Goal: Task Accomplishment & Management: Use online tool/utility

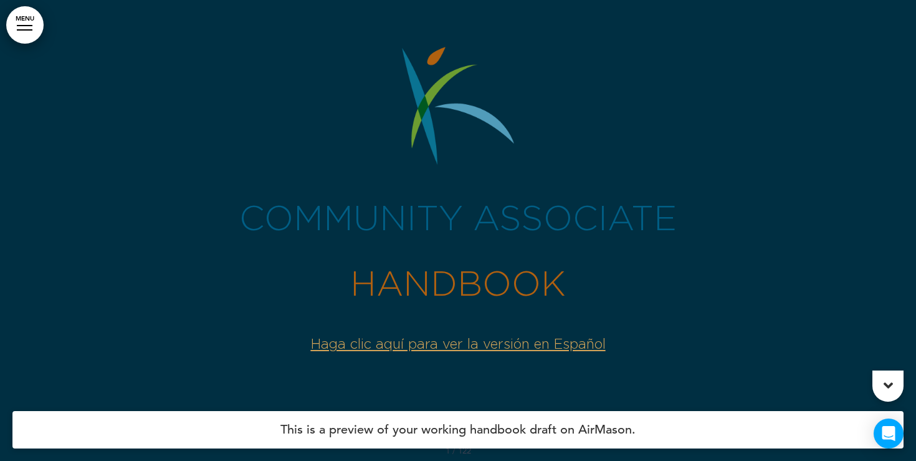
click at [26, 31] on link "MENU" at bounding box center [24, 24] width 37 height 37
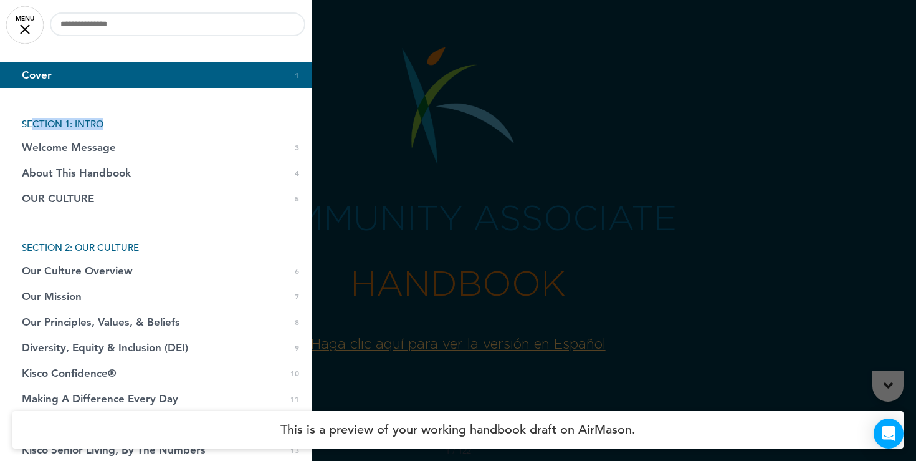
drag, startPoint x: 117, startPoint y: 123, endPoint x: 29, endPoint y: 123, distance: 87.3
click at [29, 123] on li "SECTION 1: INTRO" at bounding box center [156, 123] width 312 height 9
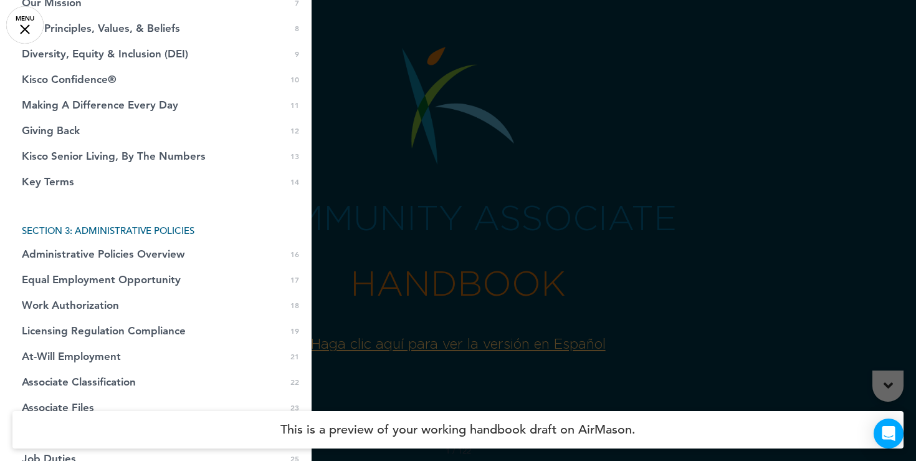
scroll to position [330, 0]
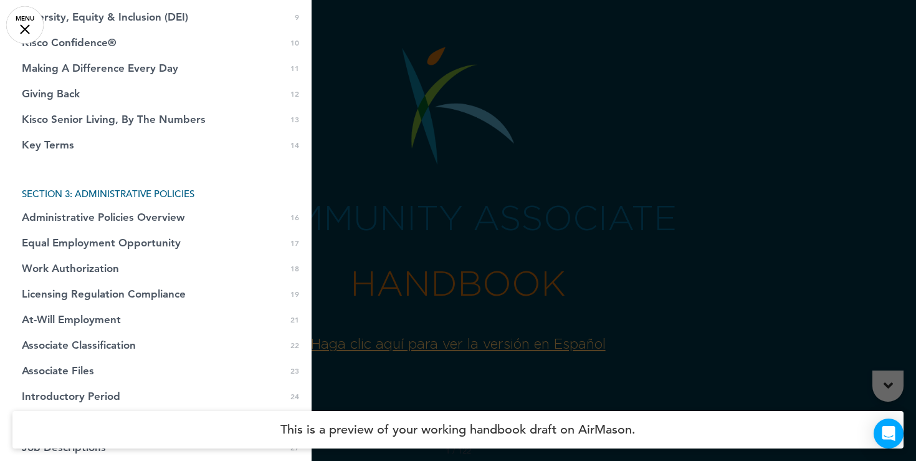
click at [475, 132] on div at bounding box center [458, 230] width 916 height 461
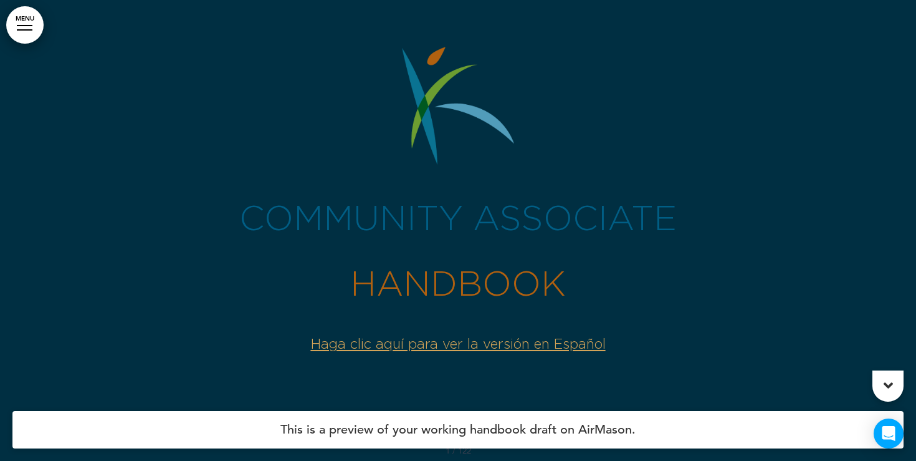
click at [33, 29] on link "MENU" at bounding box center [24, 24] width 37 height 37
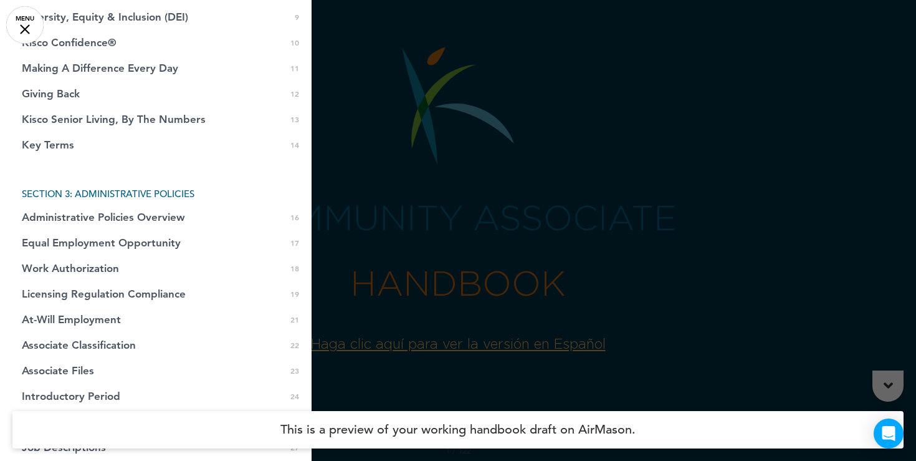
click at [419, 115] on div at bounding box center [458, 230] width 916 height 461
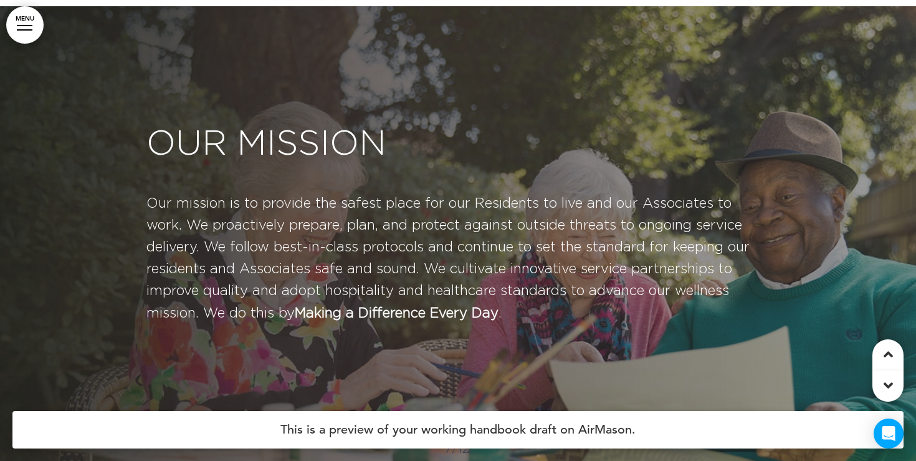
scroll to position [2987, 0]
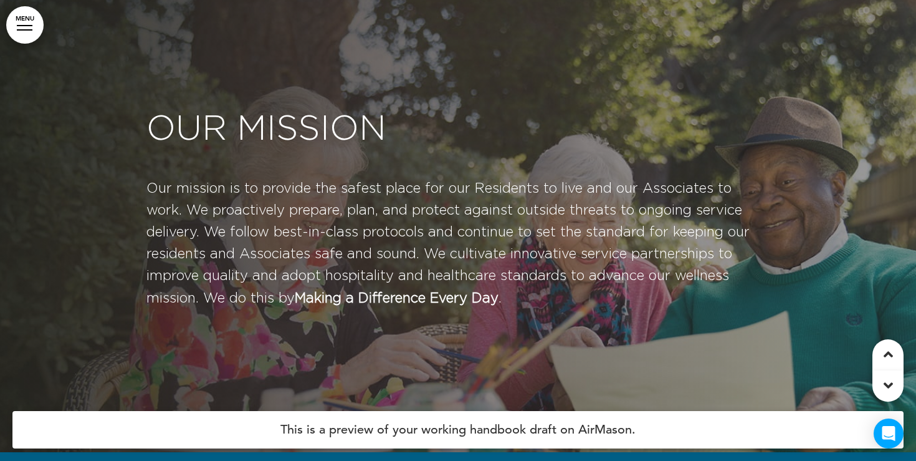
click at [27, 27] on link "MENU" at bounding box center [24, 24] width 37 height 37
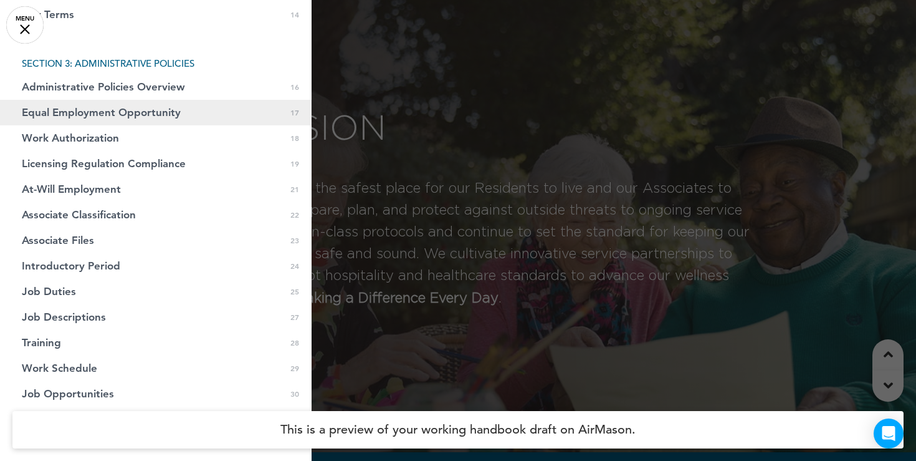
scroll to position [449, 0]
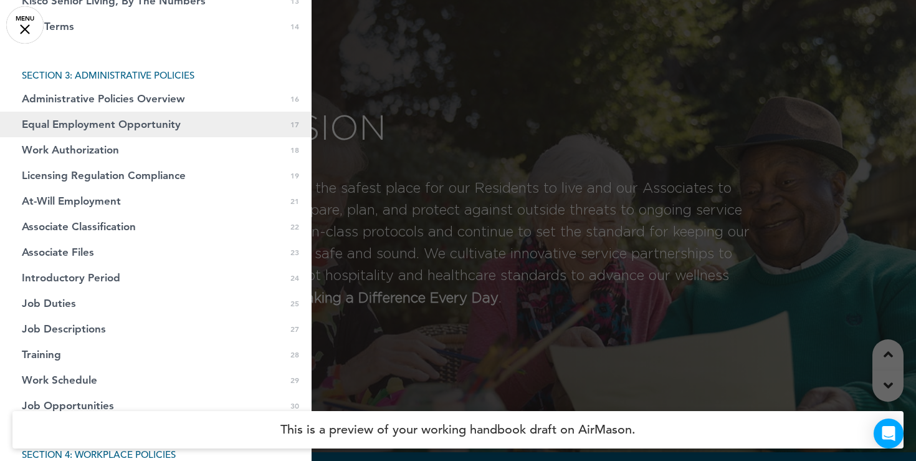
click at [121, 122] on span "Equal Employment Opportunity" at bounding box center [101, 124] width 159 height 11
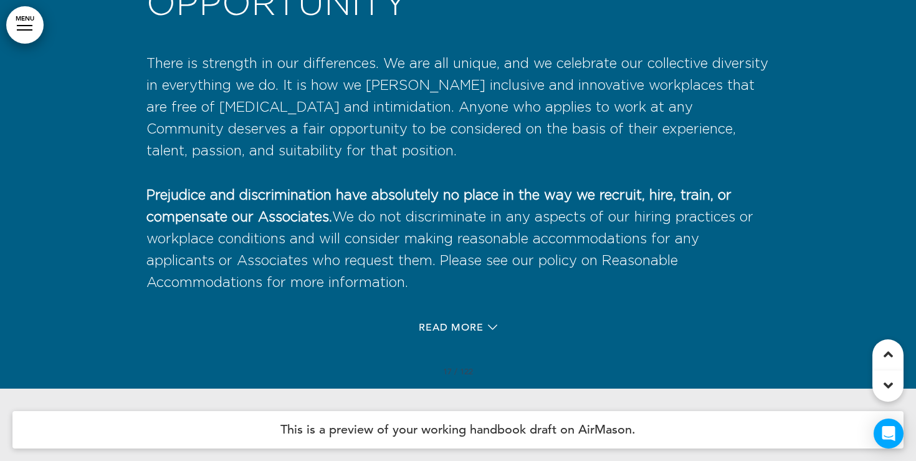
scroll to position [9511, 0]
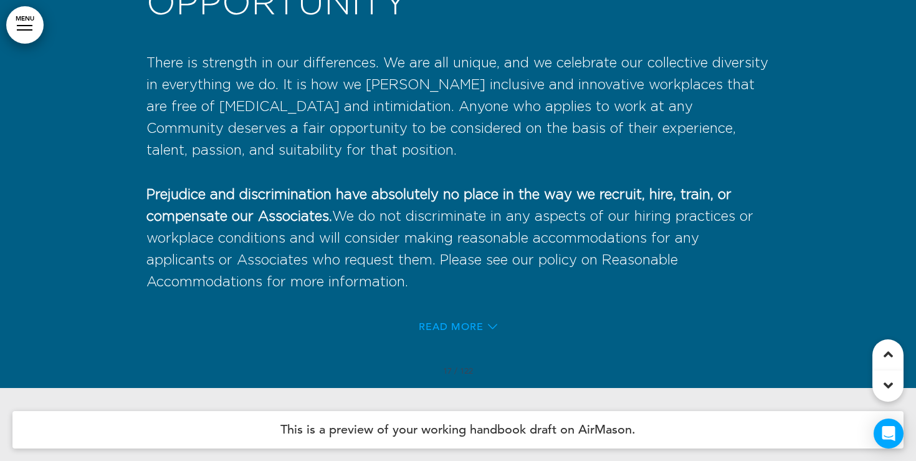
click at [481, 332] on span "Read More" at bounding box center [451, 327] width 65 height 10
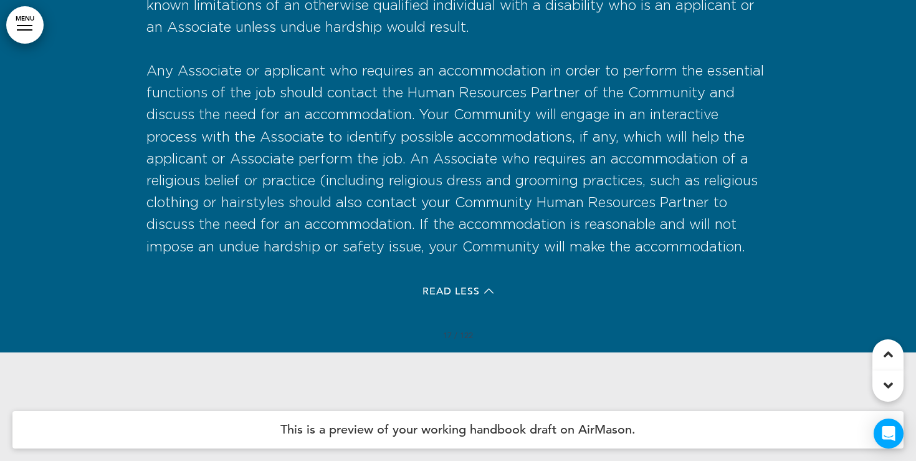
scroll to position [11068, 0]
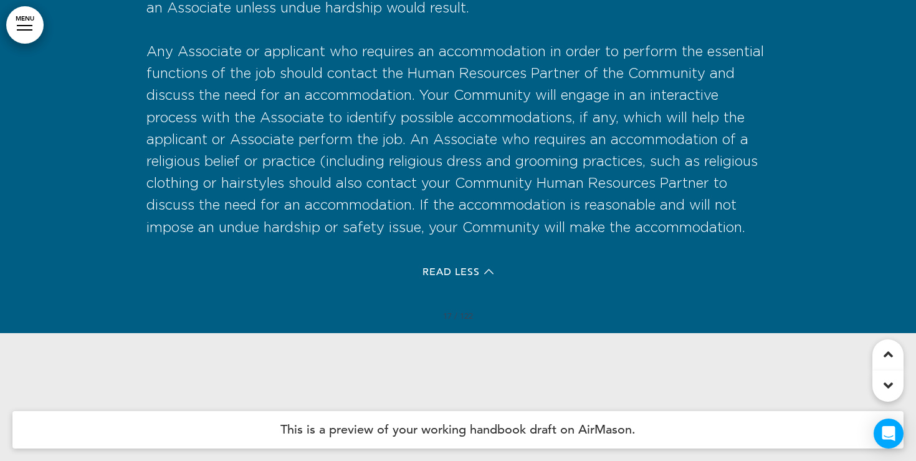
click at [452, 286] on div "Read Less" at bounding box center [457, 274] width 623 height 26
click at [454, 277] on span "Read Less" at bounding box center [451, 272] width 57 height 10
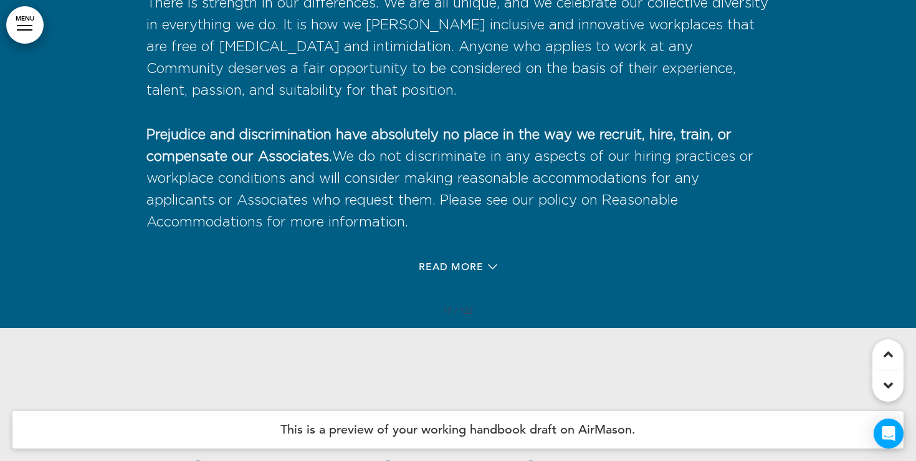
scroll to position [9482, 0]
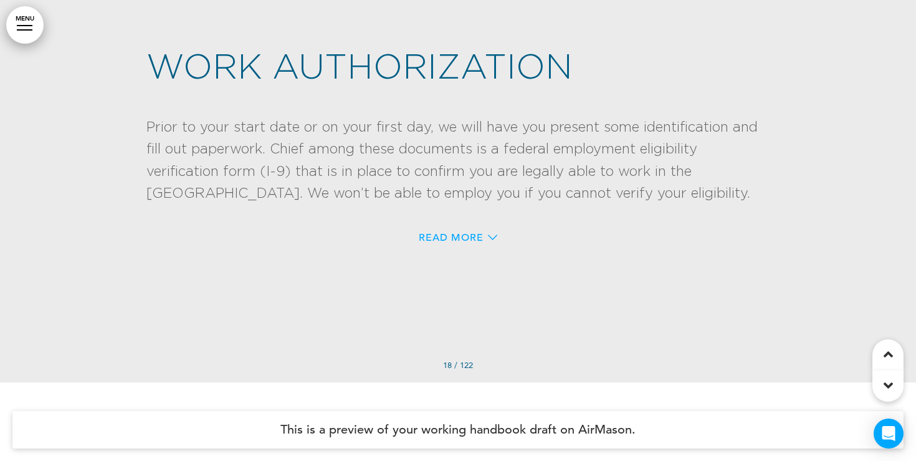
click at [457, 242] on span "Read More" at bounding box center [451, 237] width 65 height 10
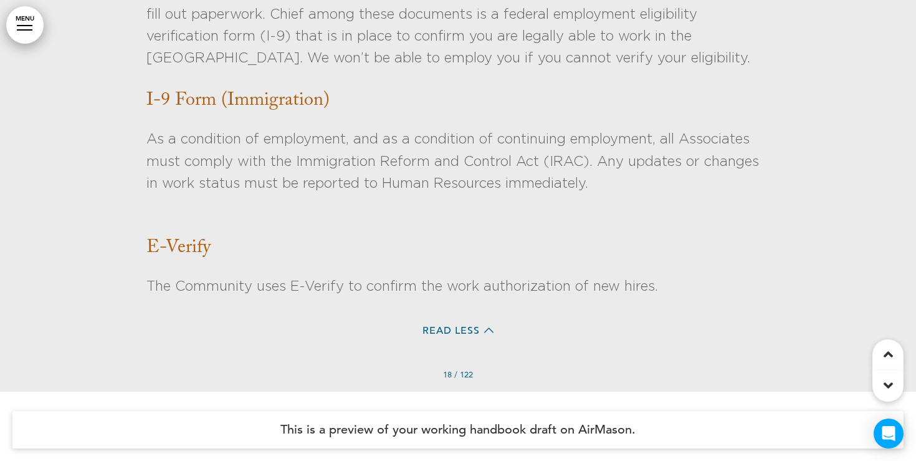
scroll to position [10033, 0]
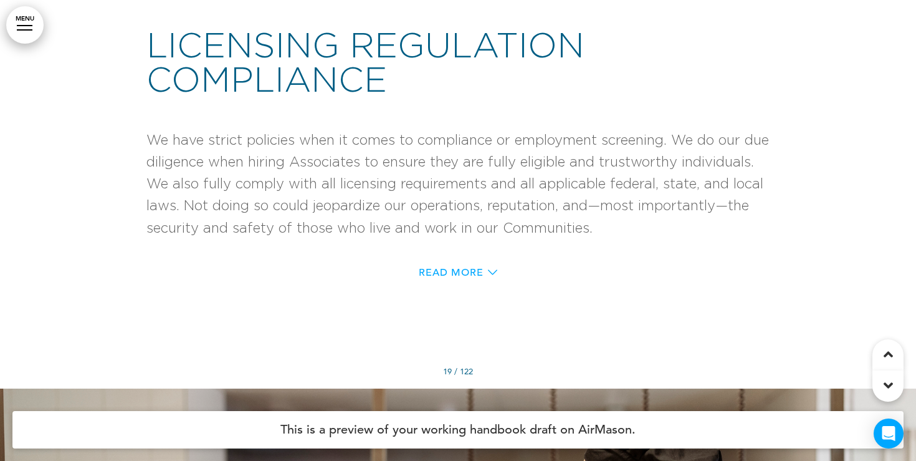
click at [453, 277] on span "Read More" at bounding box center [451, 272] width 65 height 10
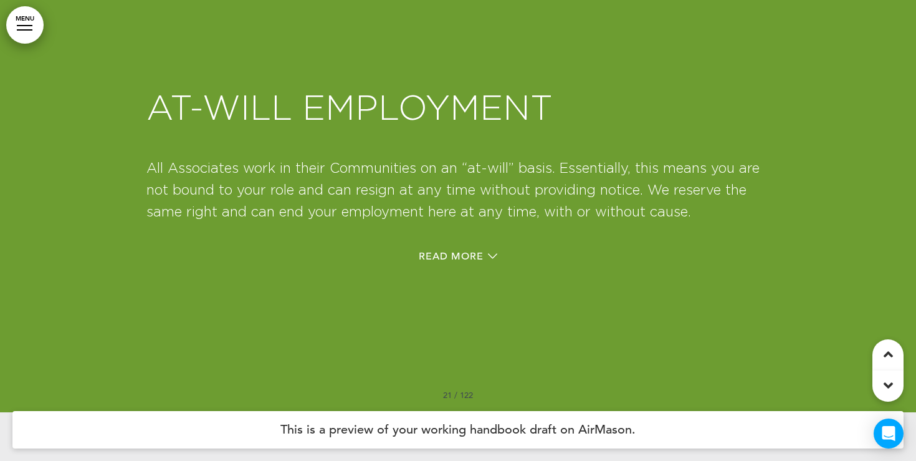
scroll to position [11499, 0]
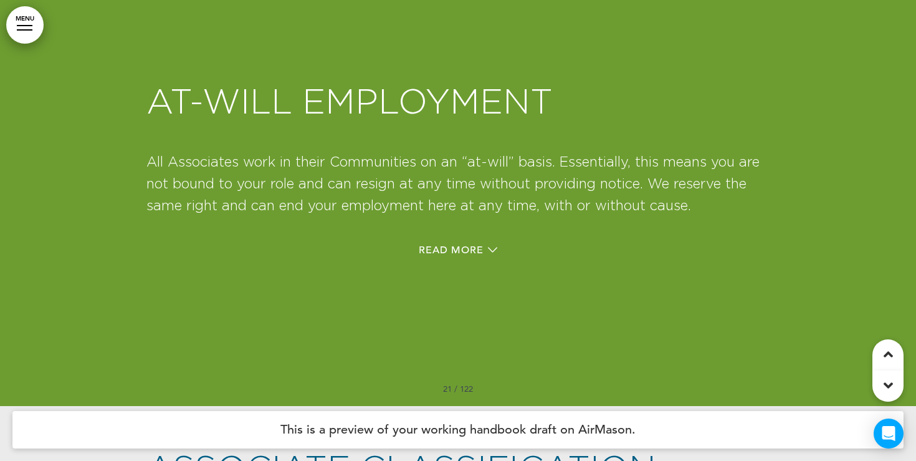
click at [22, 26] on link "MENU" at bounding box center [24, 24] width 37 height 37
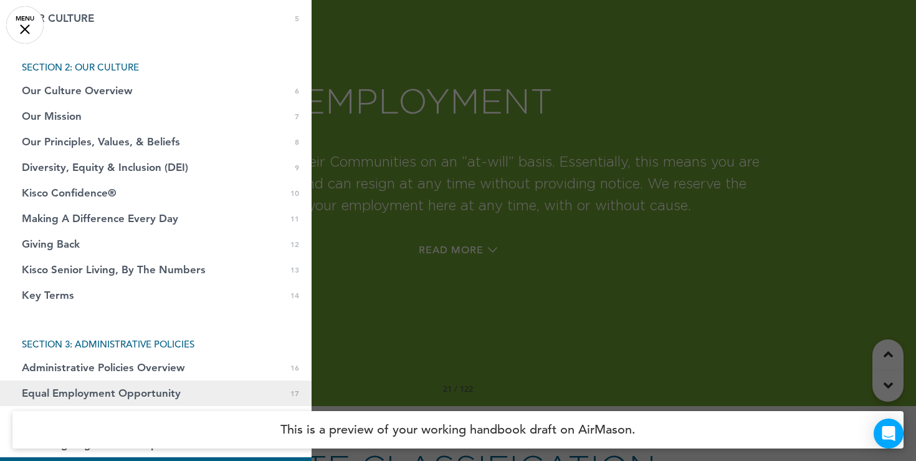
scroll to position [172, 0]
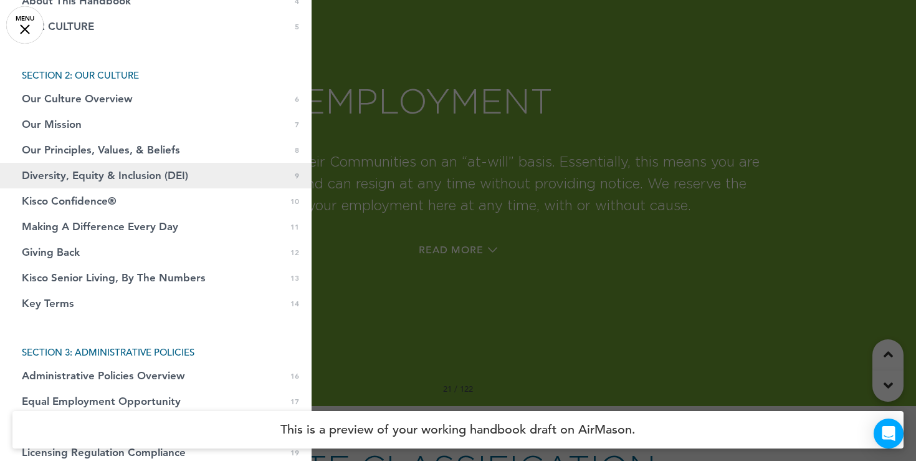
click at [104, 171] on span "Diversity, Equity & Inclusion (DEI)" at bounding box center [105, 175] width 166 height 11
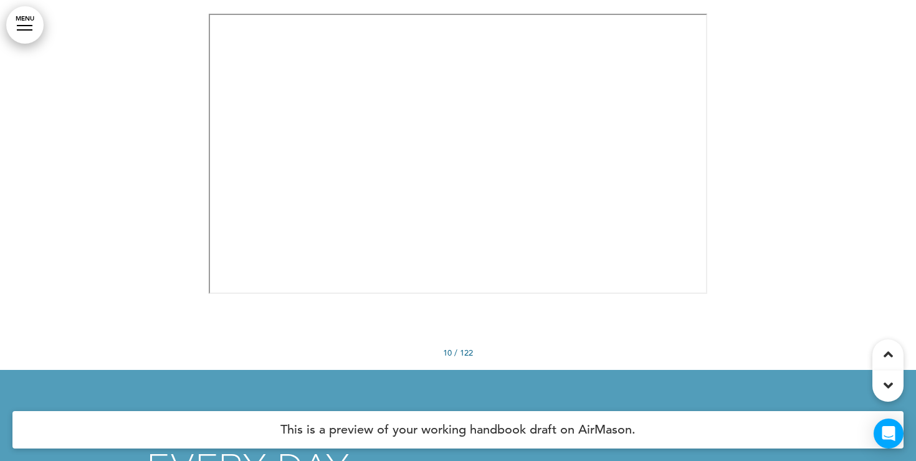
scroll to position [5073, 0]
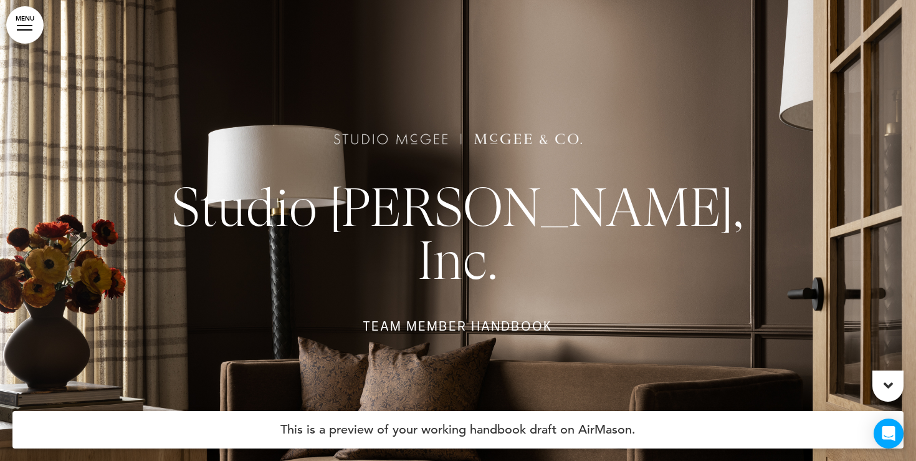
click at [31, 25] on div at bounding box center [25, 25] width 16 height 1
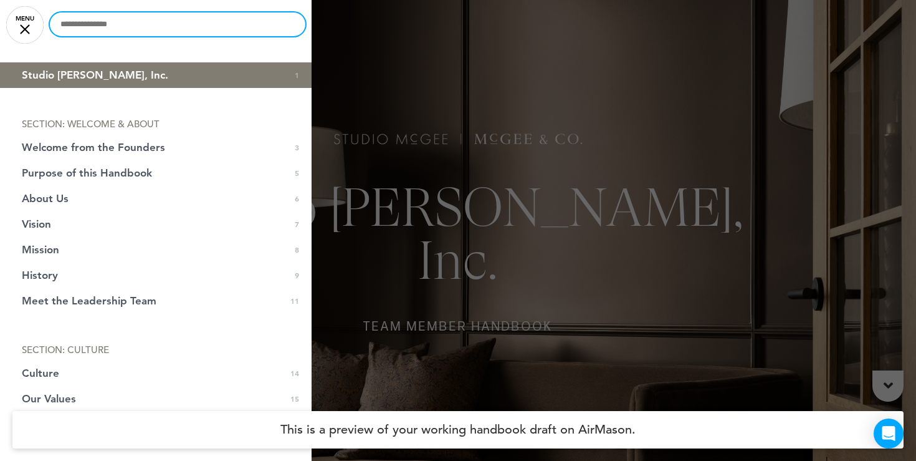
click at [120, 27] on input "text" at bounding box center [178, 24] width 256 height 24
type input "*******"
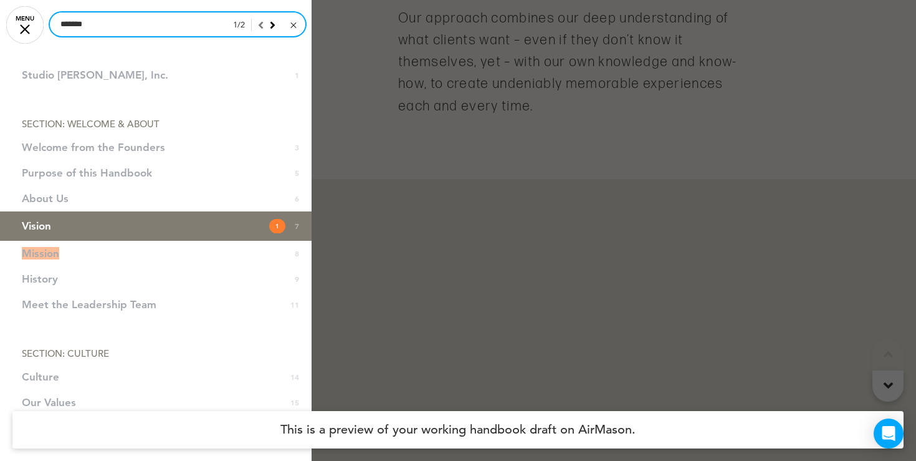
scroll to position [3060, 0]
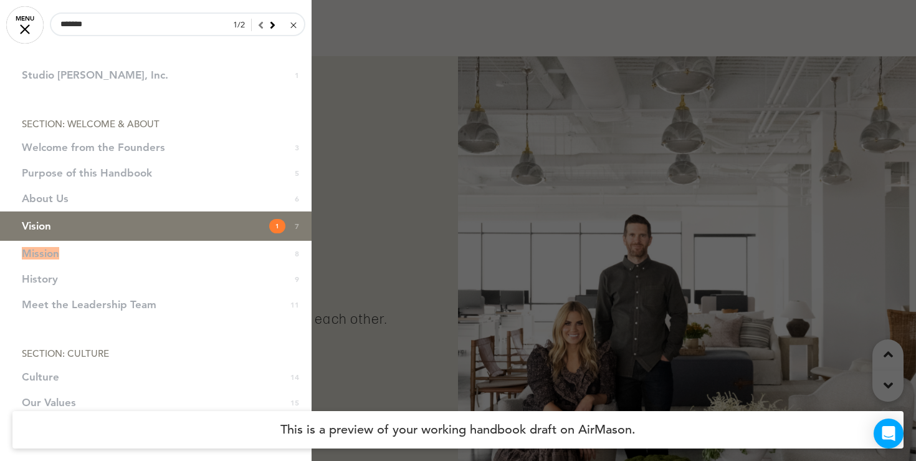
click at [292, 22] on link at bounding box center [292, 25] width 9 height 12
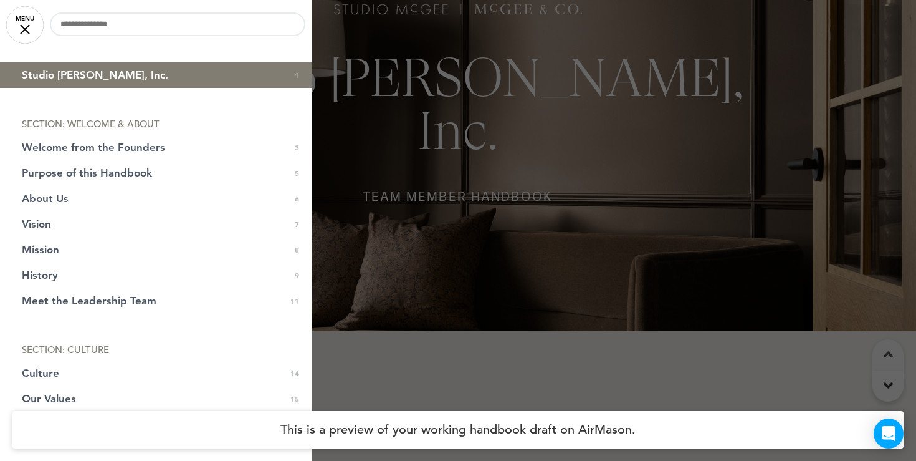
scroll to position [0, 0]
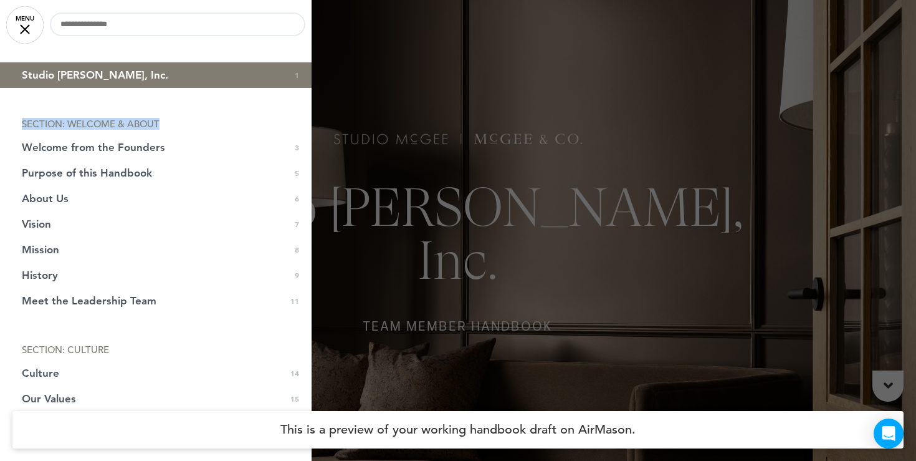
drag, startPoint x: 168, startPoint y: 127, endPoint x: 13, endPoint y: 127, distance: 154.6
click at [13, 127] on li "SECTION: WELCOME & ABOUT" at bounding box center [156, 123] width 312 height 9
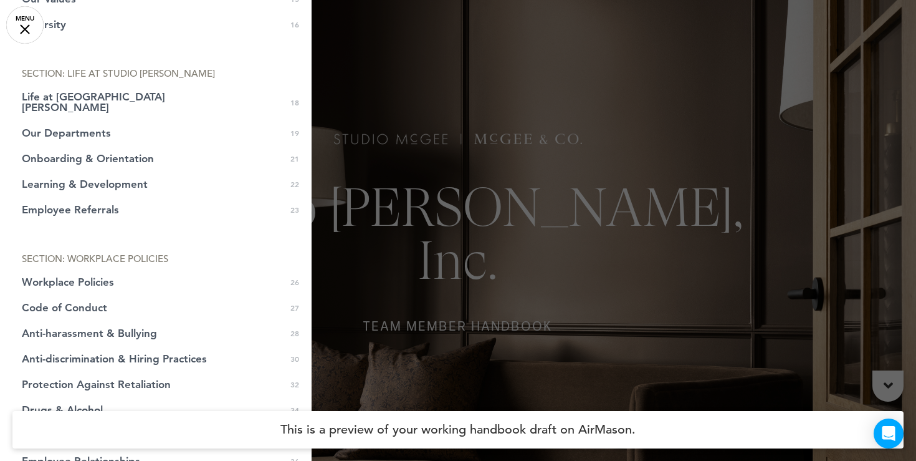
scroll to position [448, 0]
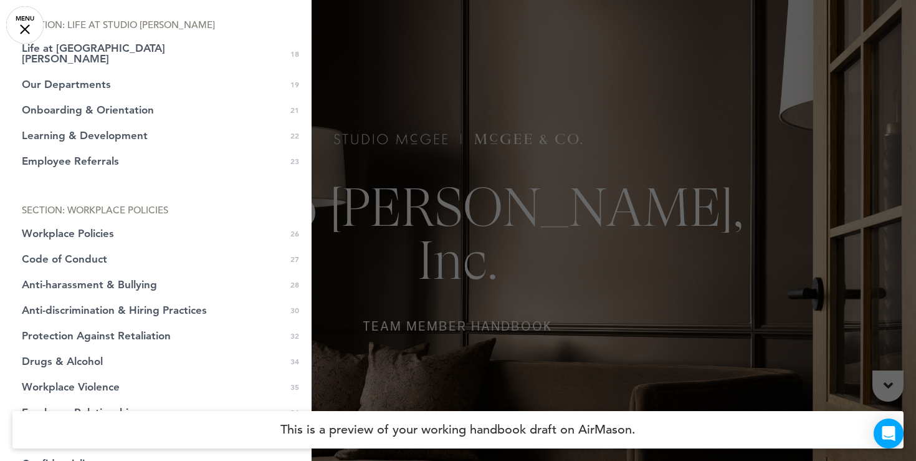
click at [29, 23] on link "MENU" at bounding box center [24, 24] width 37 height 37
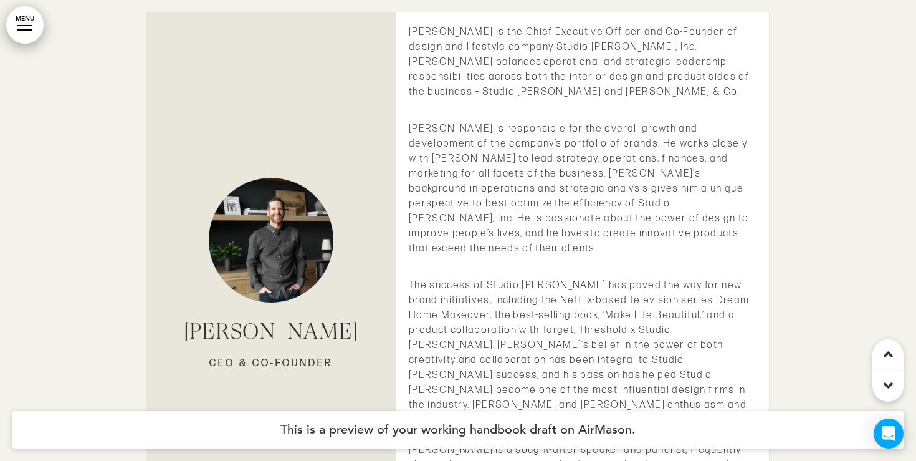
scroll to position [6759, 0]
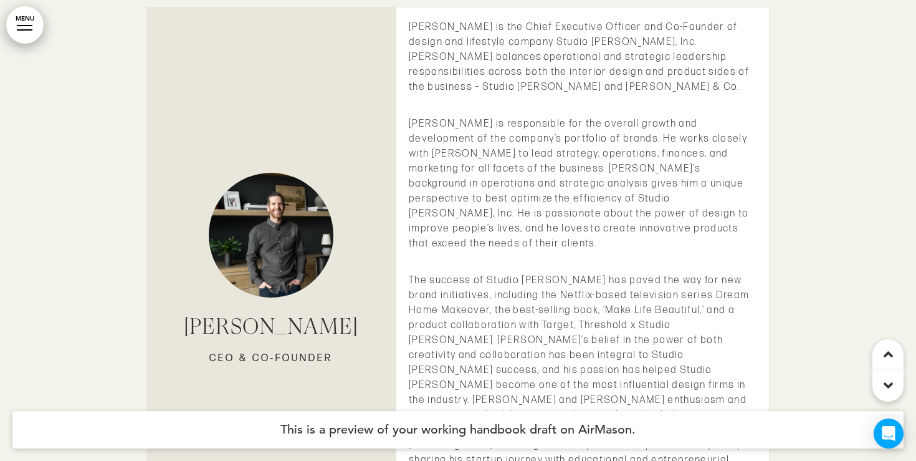
click at [31, 31] on link "MENU" at bounding box center [24, 24] width 37 height 37
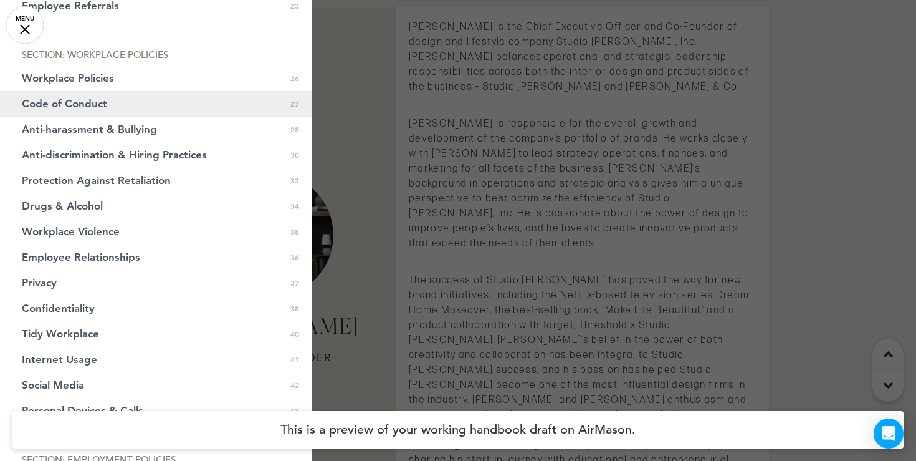
scroll to position [706, 0]
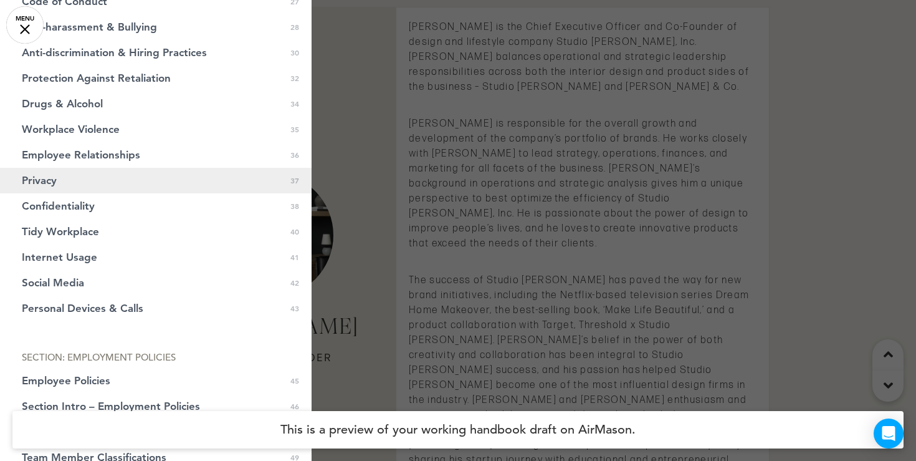
click at [66, 178] on link "Privacy 37" at bounding box center [156, 181] width 312 height 26
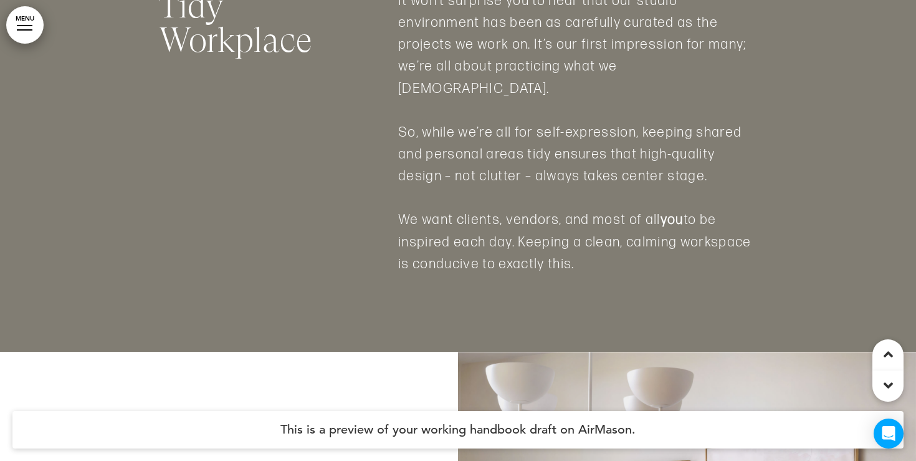
scroll to position [26056, 0]
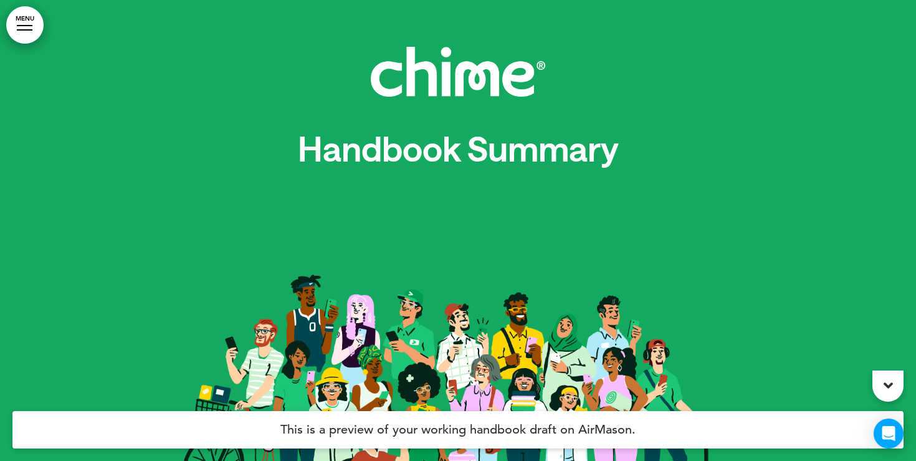
click at [22, 22] on link "MENU" at bounding box center [24, 24] width 37 height 37
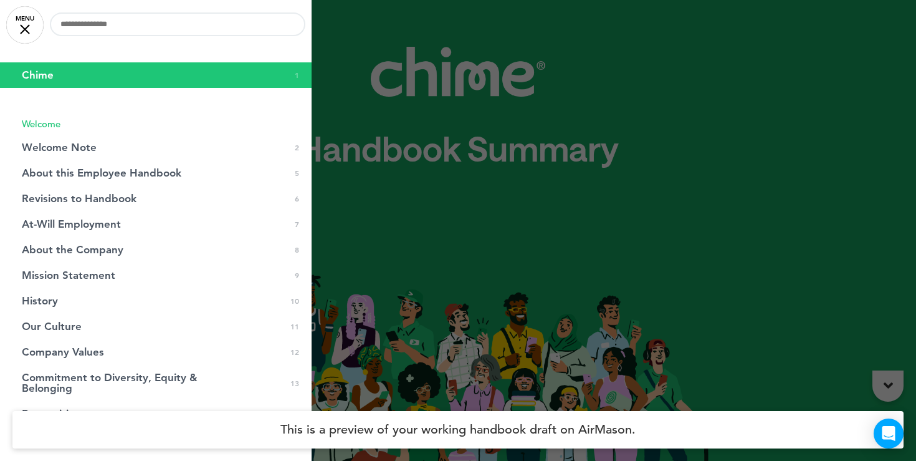
click at [102, 75] on link "Chime 0 1" at bounding box center [156, 75] width 312 height 26
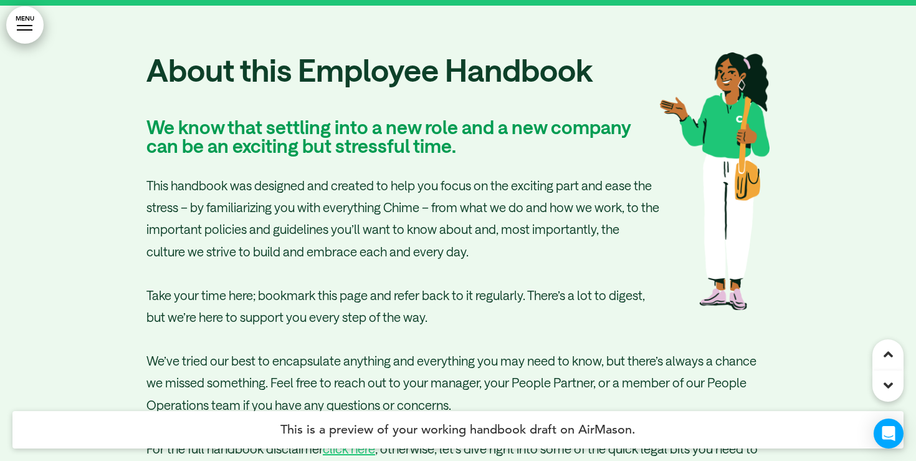
scroll to position [2487, 0]
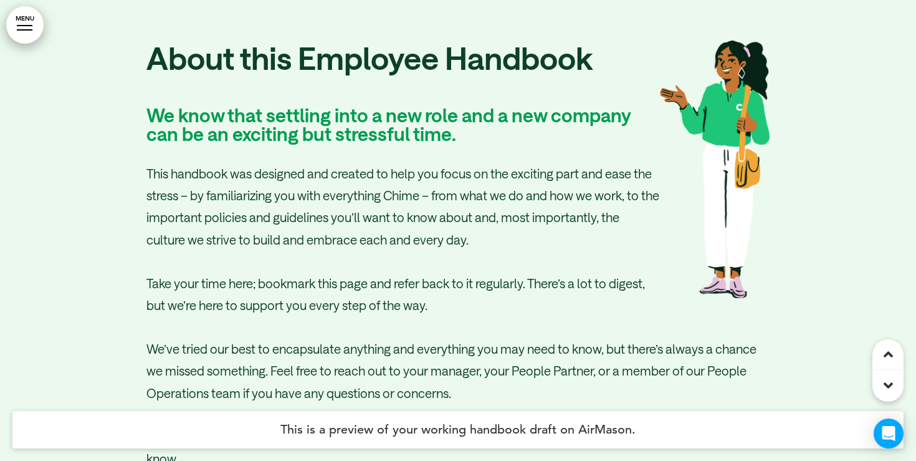
click at [29, 24] on link "MENU" at bounding box center [24, 24] width 37 height 37
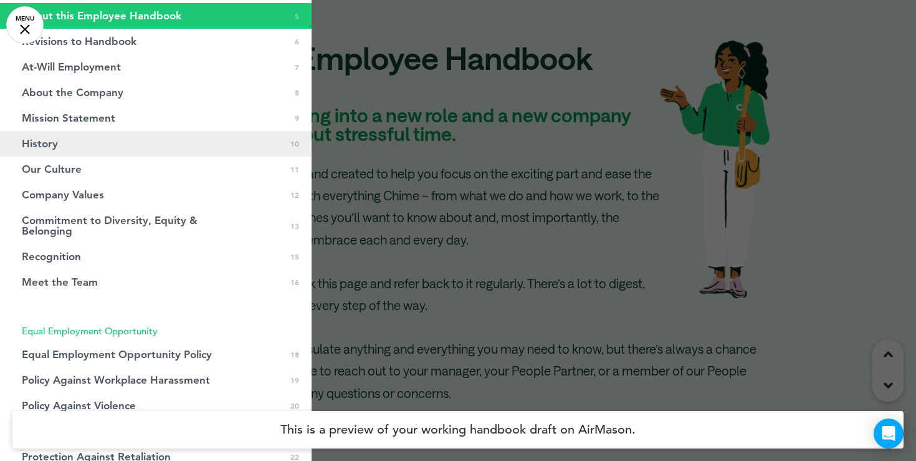
scroll to position [206, 0]
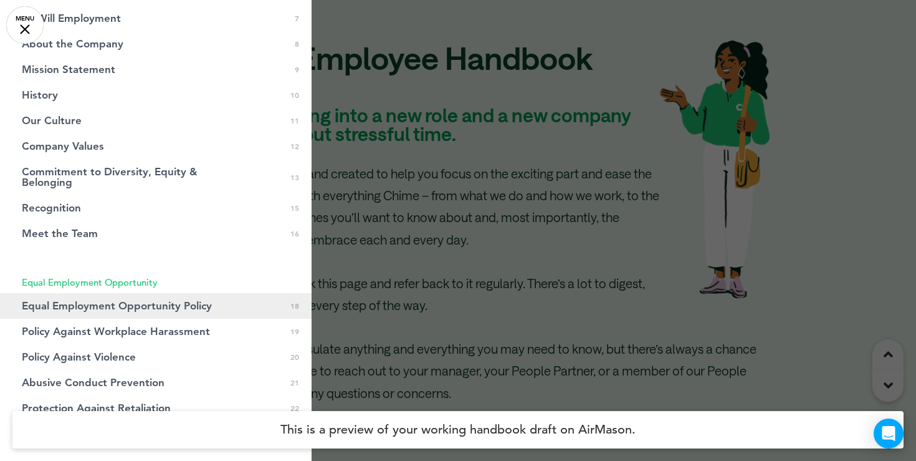
click at [105, 302] on span "Equal Employment Opportunity Policy" at bounding box center [117, 305] width 190 height 11
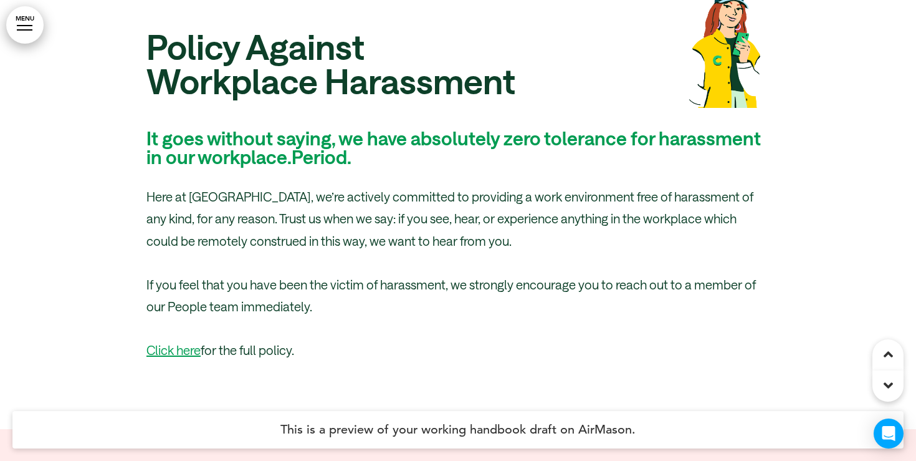
scroll to position [17493, 0]
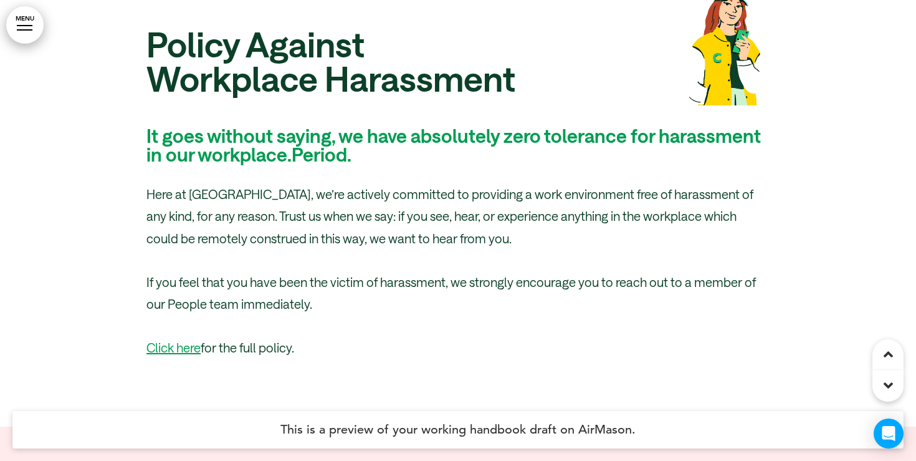
click at [31, 30] on div at bounding box center [25, 29] width 16 height 1
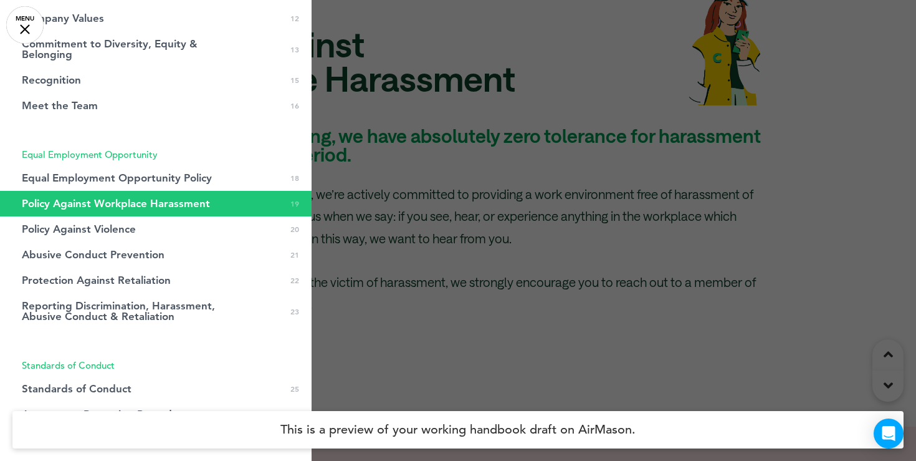
scroll to position [357, 0]
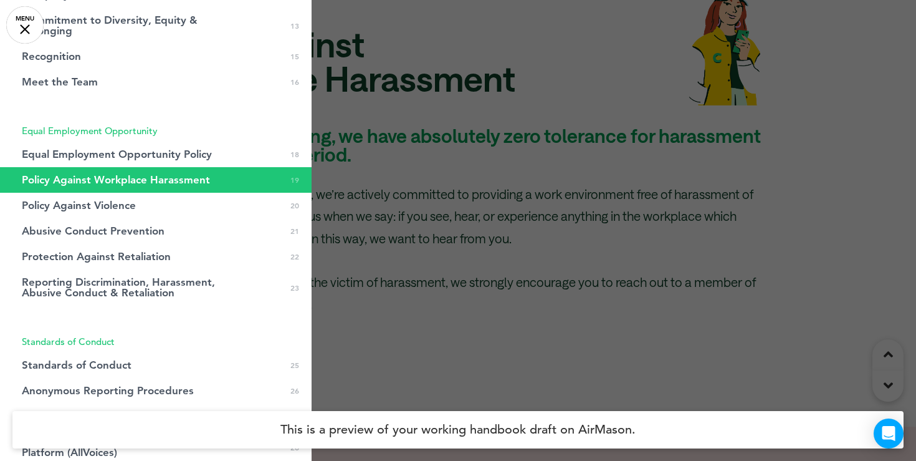
click at [460, 180] on div at bounding box center [458, 230] width 916 height 461
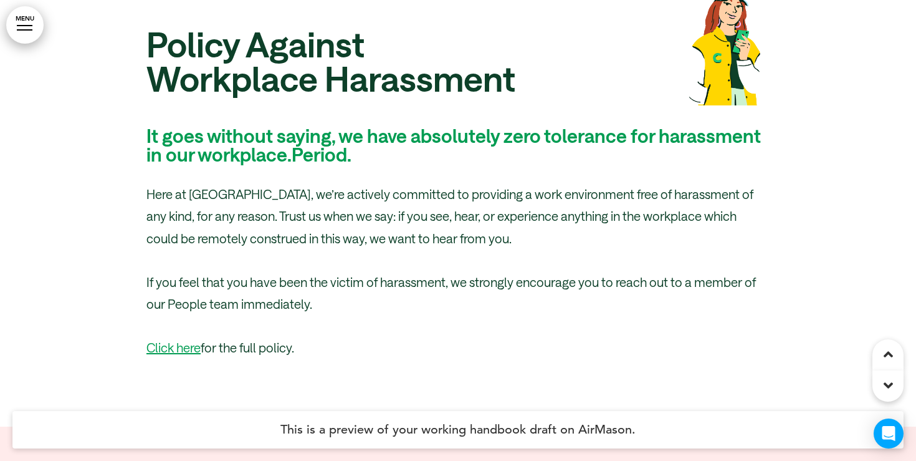
click at [19, 28] on link "MENU" at bounding box center [24, 24] width 37 height 37
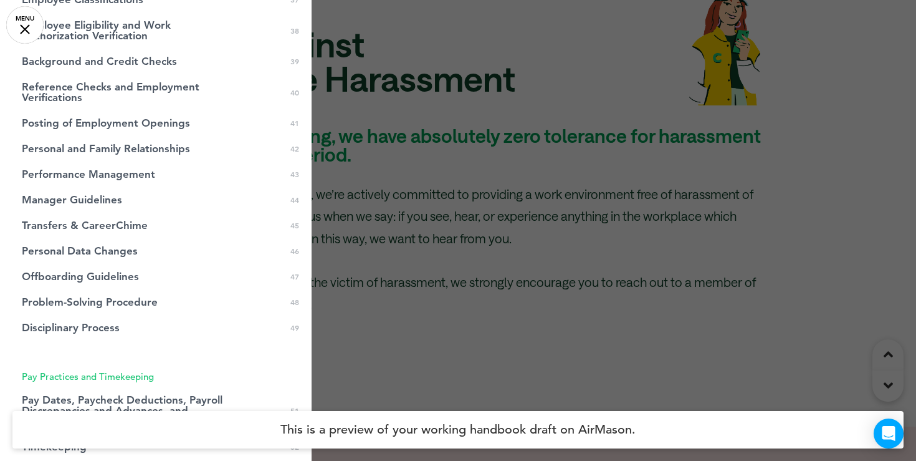
scroll to position [1266, 0]
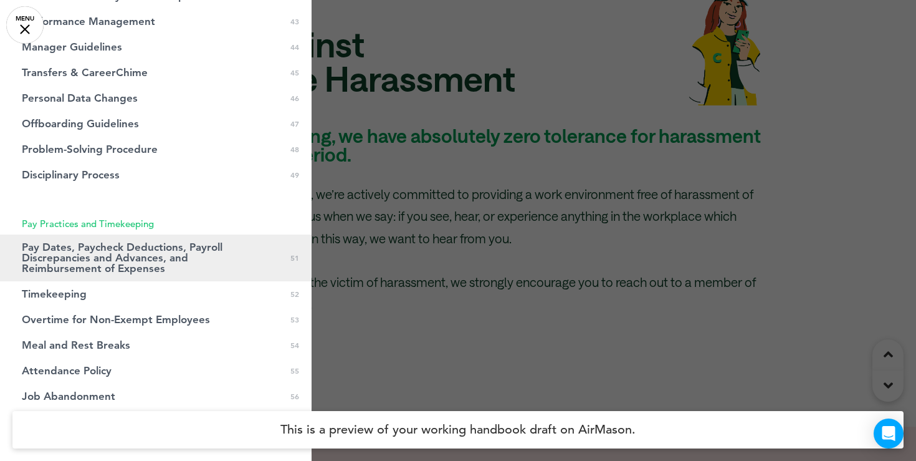
click at [117, 264] on span "Pay Dates, Paycheck Deductions, Payroll Discrepancies and Advances, and Reimbur…" at bounding box center [125, 258] width 206 height 32
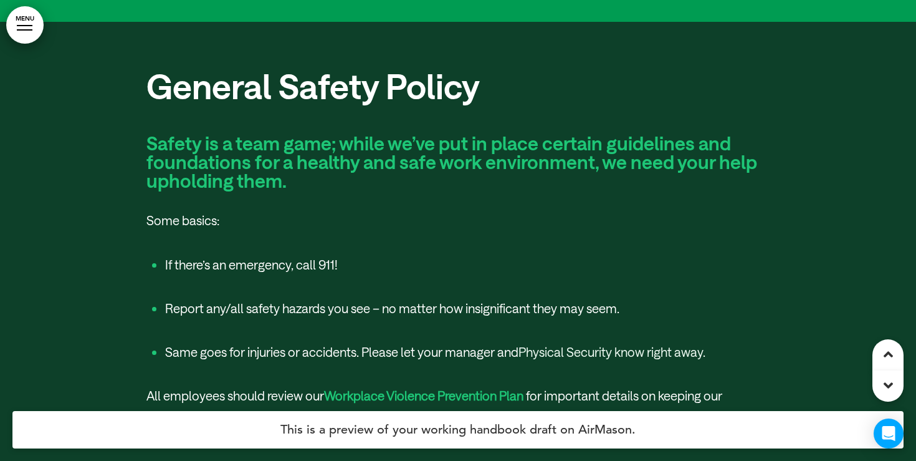
scroll to position [43498, 0]
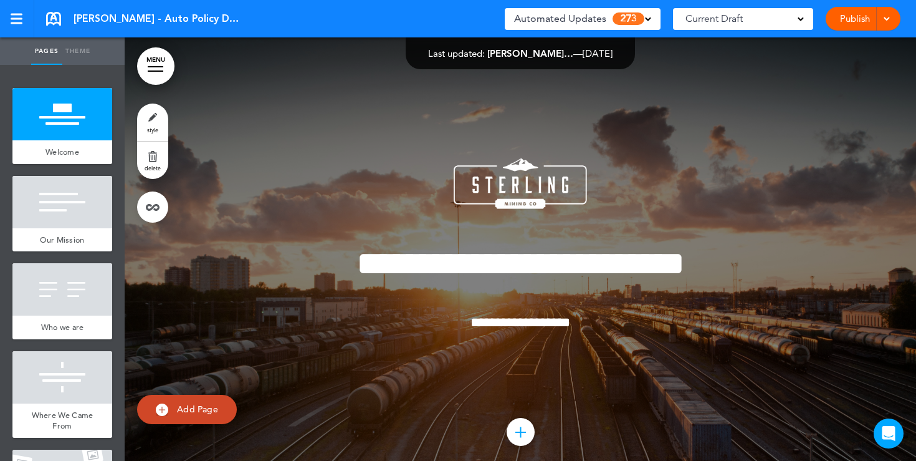
click at [855, 21] on link "Publish" at bounding box center [854, 19] width 39 height 24
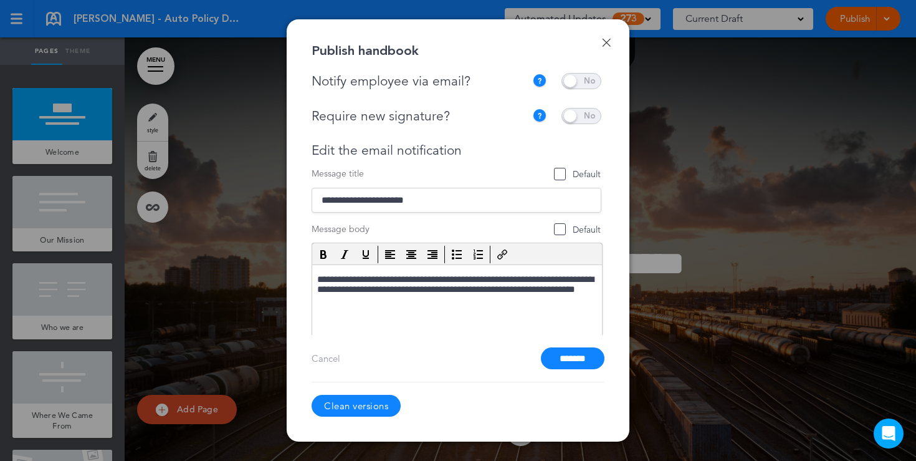
click at [610, 50] on div "Done Publish handbook Notify employee via email? If this handbook is ready to v…" at bounding box center [458, 230] width 343 height 422
click at [608, 44] on link "Done" at bounding box center [606, 42] width 9 height 9
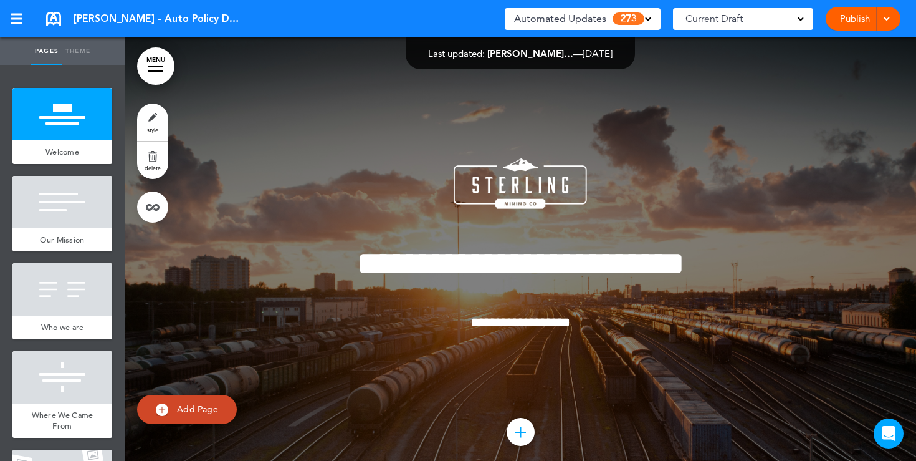
click at [797, 22] on div "Current Draft" at bounding box center [743, 19] width 140 height 22
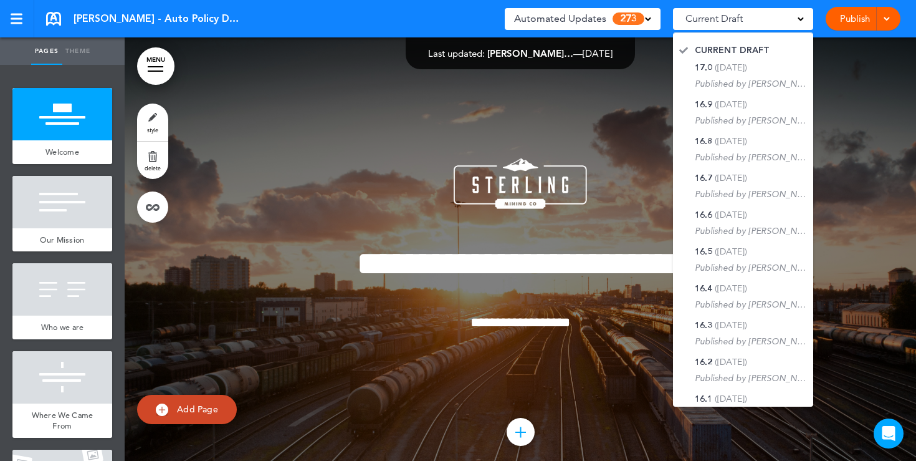
click at [664, 123] on div "**********" at bounding box center [520, 262] width 623 height 300
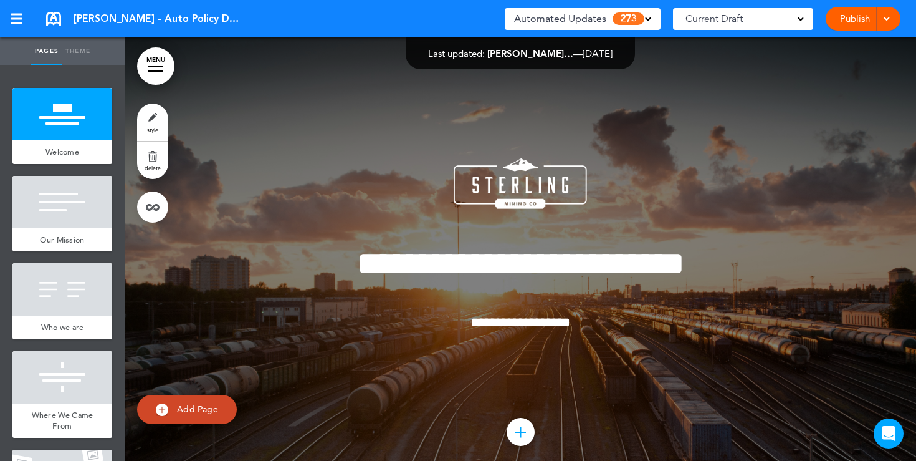
click at [651, 21] on div "Automated Updates 273" at bounding box center [582, 18] width 137 height 17
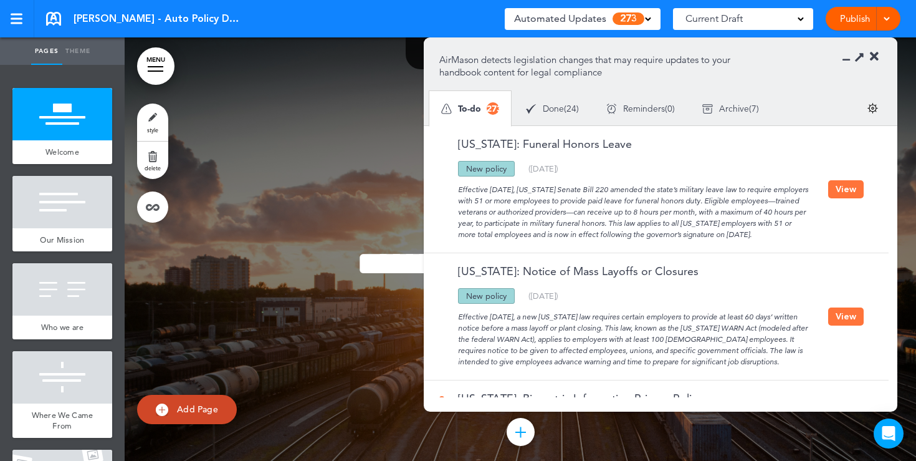
click at [876, 57] on icon at bounding box center [874, 56] width 9 height 12
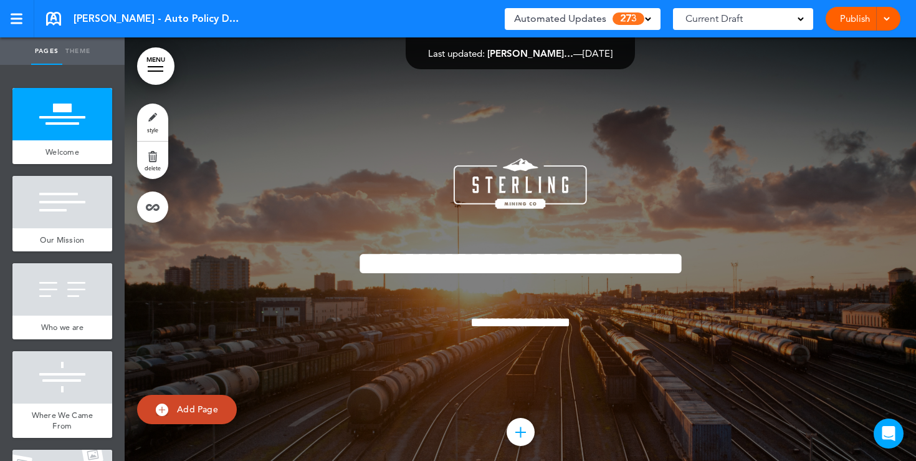
click at [651, 22] on div "Automated Updates 273" at bounding box center [583, 19] width 156 height 22
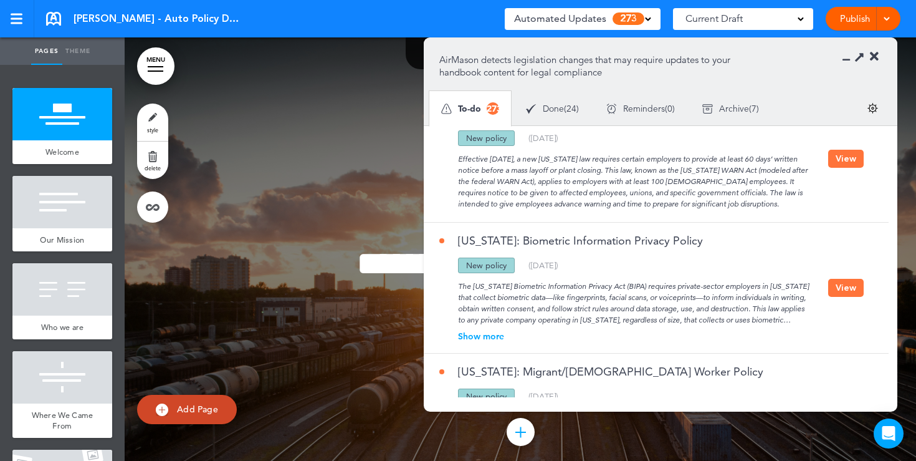
scroll to position [196, 0]
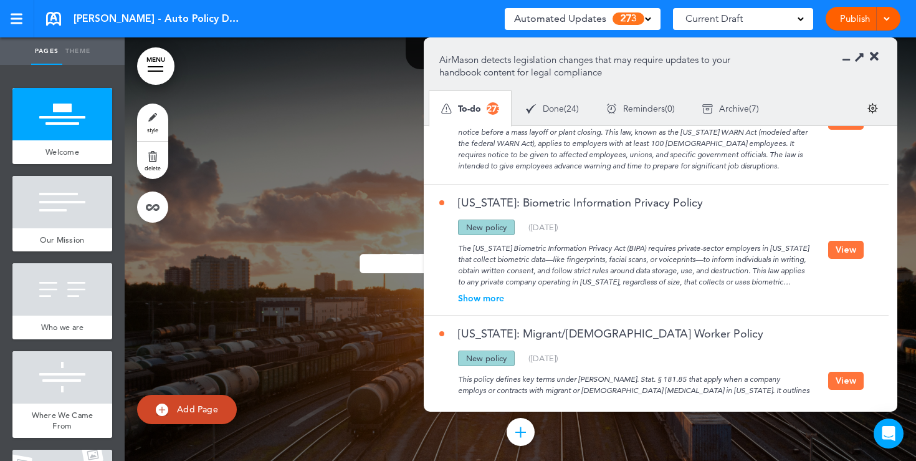
drag, startPoint x: 507, startPoint y: 226, endPoint x: 442, endPoint y: 226, distance: 65.4
click at [443, 226] on div "Updated policy New policy Deleted policy ( 07/25/2025 )" at bounding box center [633, 227] width 389 height 16
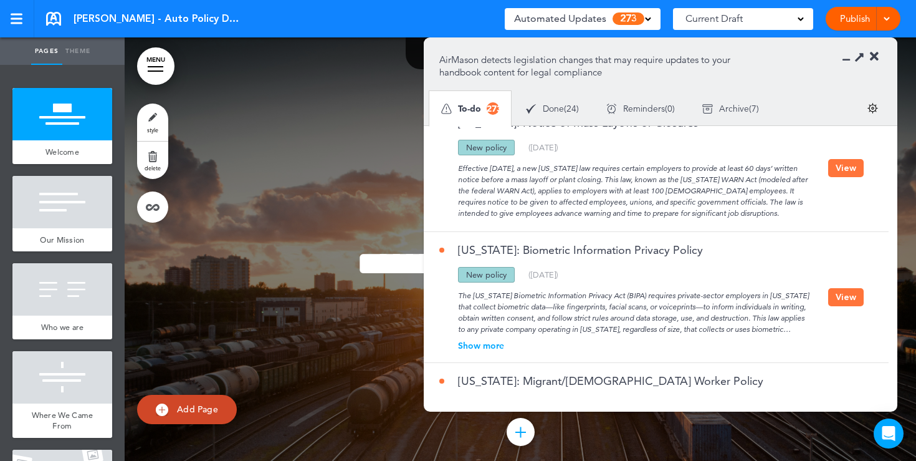
scroll to position [145, 0]
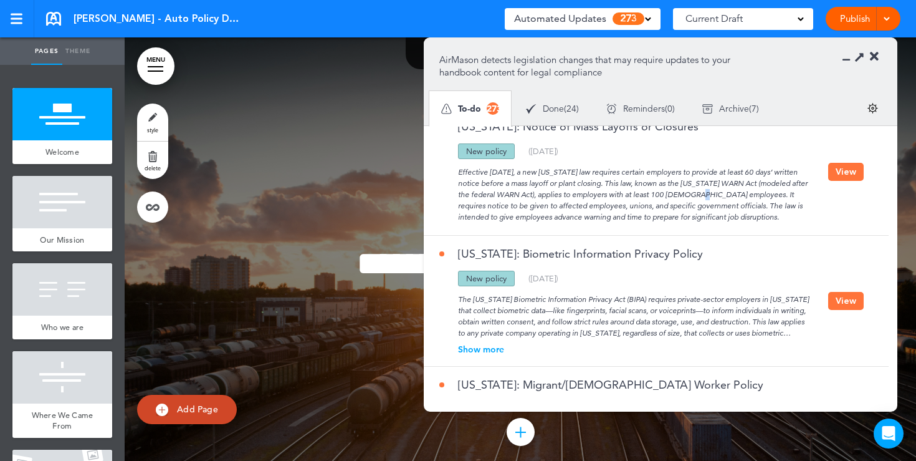
copy div
click at [686, 192] on div "Effective September 29, 2025, a new Ohio law requires certain employers to prov…" at bounding box center [633, 191] width 389 height 64
drag, startPoint x: 674, startPoint y: 192, endPoint x: 737, endPoint y: 194, distance: 62.4
click at [737, 194] on div "Effective September 29, 2025, a new Ohio law requires certain employers to prov…" at bounding box center [633, 191] width 389 height 64
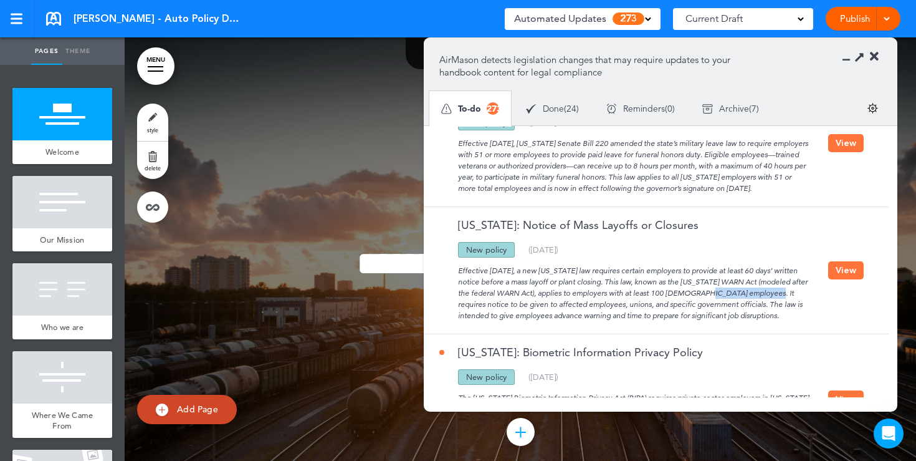
scroll to position [0, 0]
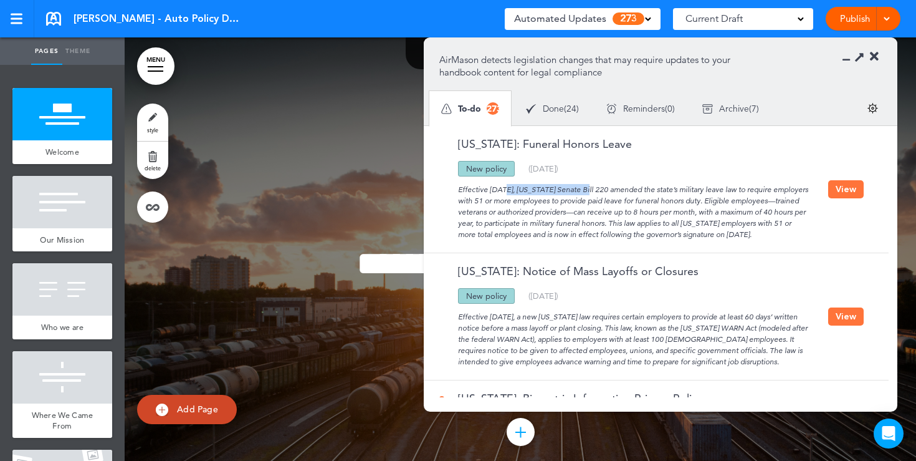
drag, startPoint x: 542, startPoint y: 187, endPoint x: 459, endPoint y: 189, distance: 82.9
click at [462, 188] on div "Effective [DATE], [US_STATE] Senate Bill 220 amended the state’s military leave…" at bounding box center [633, 208] width 389 height 64
click at [842, 186] on button "View" at bounding box center [846, 189] width 36 height 18
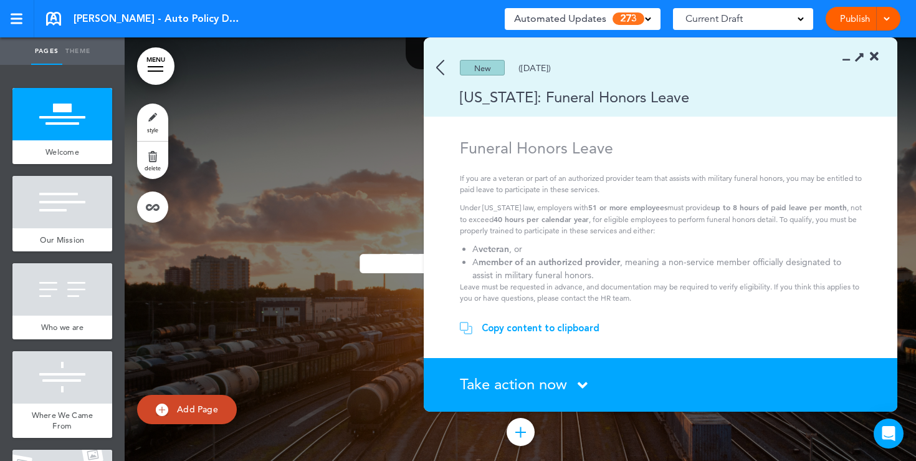
click at [438, 68] on img at bounding box center [440, 68] width 8 height 16
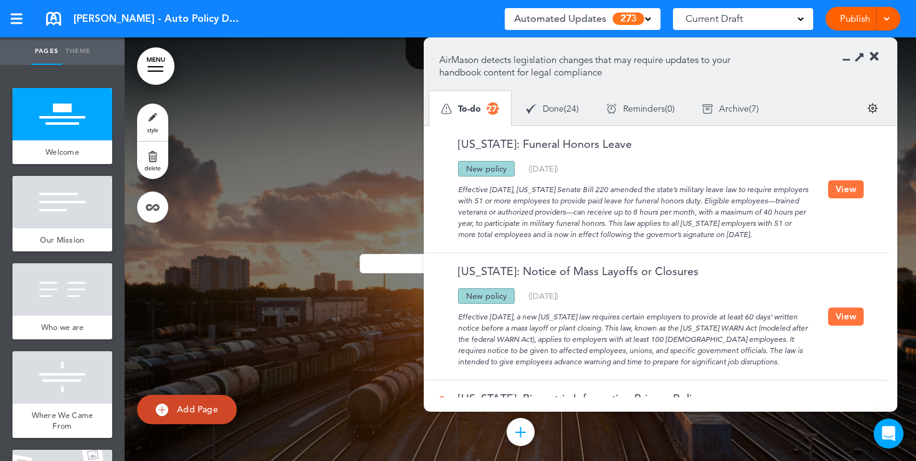
click at [874, 57] on icon at bounding box center [874, 56] width 9 height 12
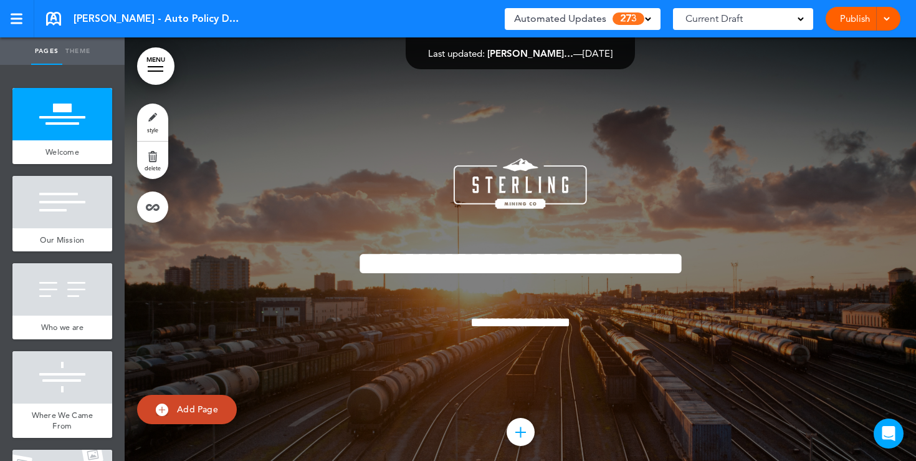
click at [156, 70] on div at bounding box center [156, 70] width 16 height 1
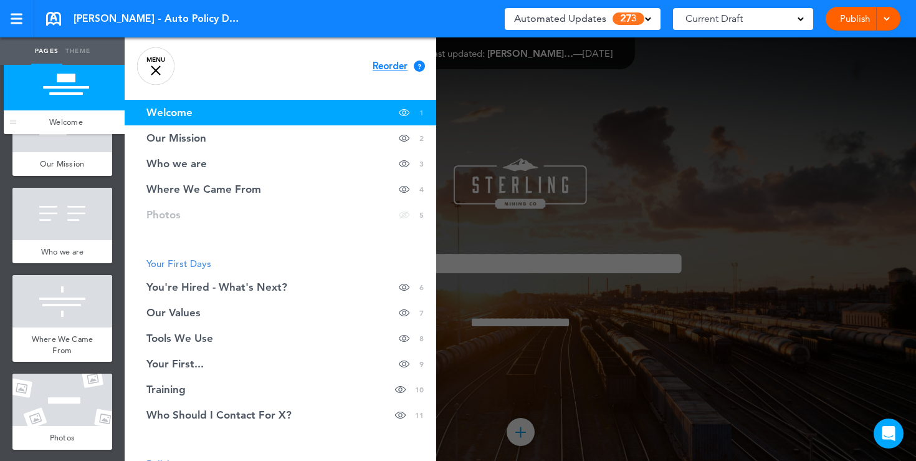
drag, startPoint x: 21, startPoint y: 149, endPoint x: 12, endPoint y: 100, distance: 49.4
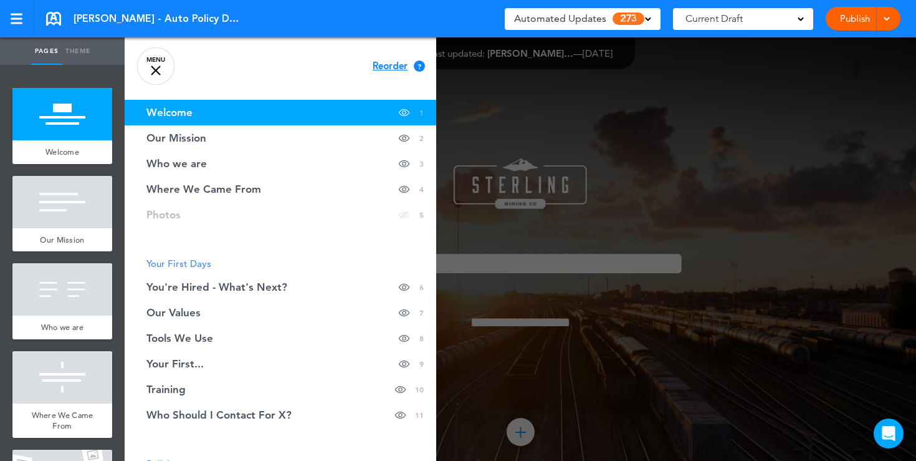
click at [161, 69] on link "MENU" at bounding box center [155, 65] width 37 height 37
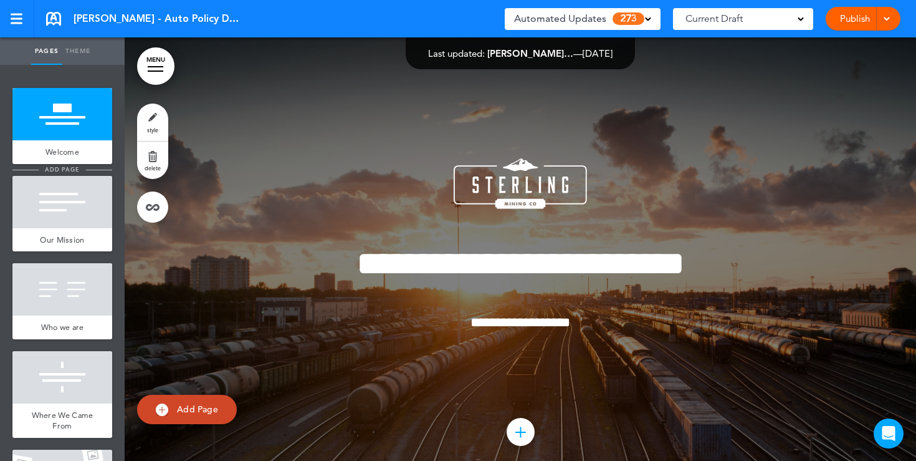
click at [87, 169] on li "add page" at bounding box center [62, 169] width 100 height 9
type input "********"
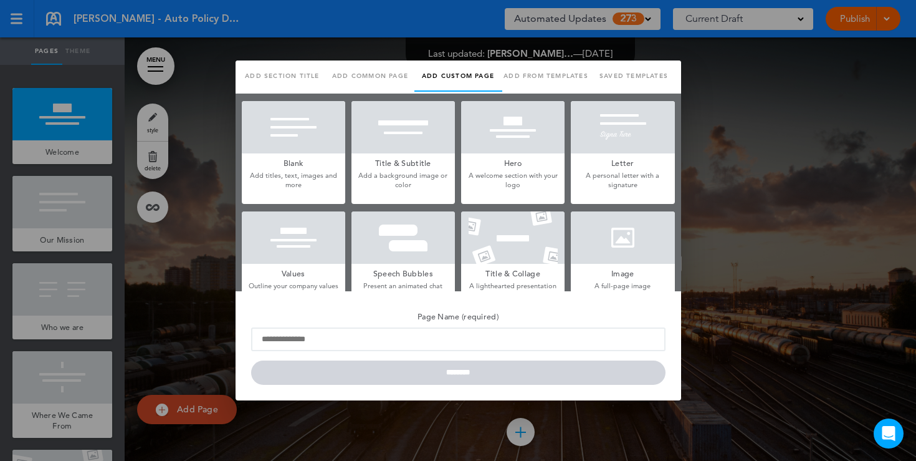
click at [304, 158] on h5 "Blank" at bounding box center [293, 161] width 103 height 17
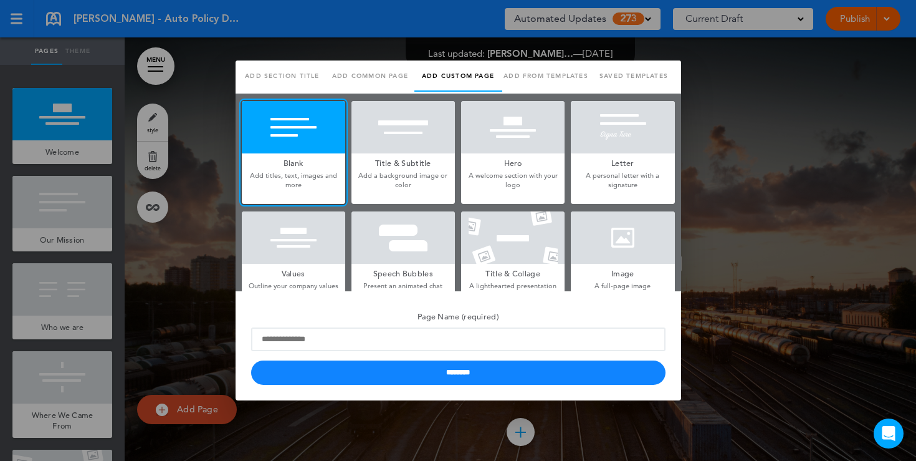
click at [419, 160] on h5 "Title & Subtitle" at bounding box center [403, 161] width 103 height 17
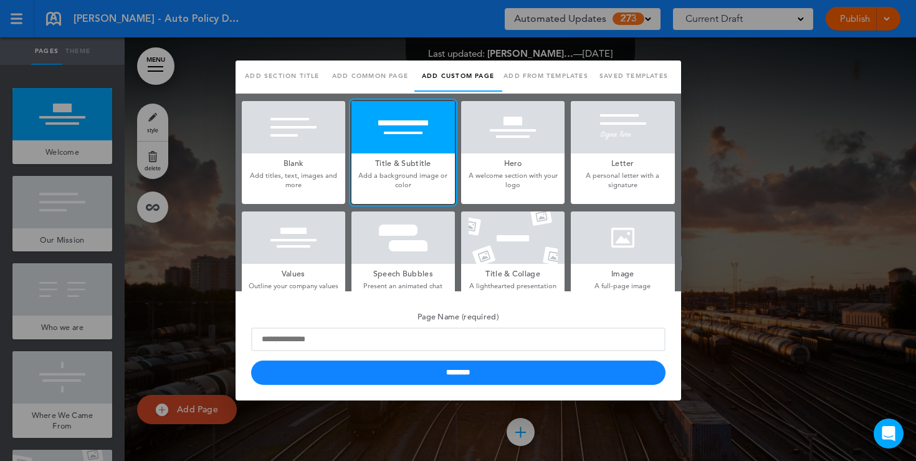
click at [524, 161] on h5 "Hero" at bounding box center [512, 161] width 103 height 17
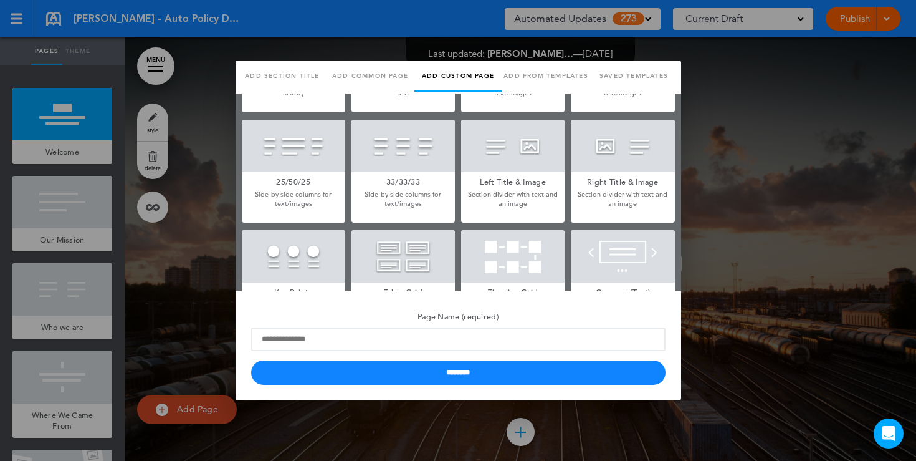
click at [529, 213] on div "Left Title & Image Section divider with text and an image" at bounding box center [512, 171] width 103 height 103
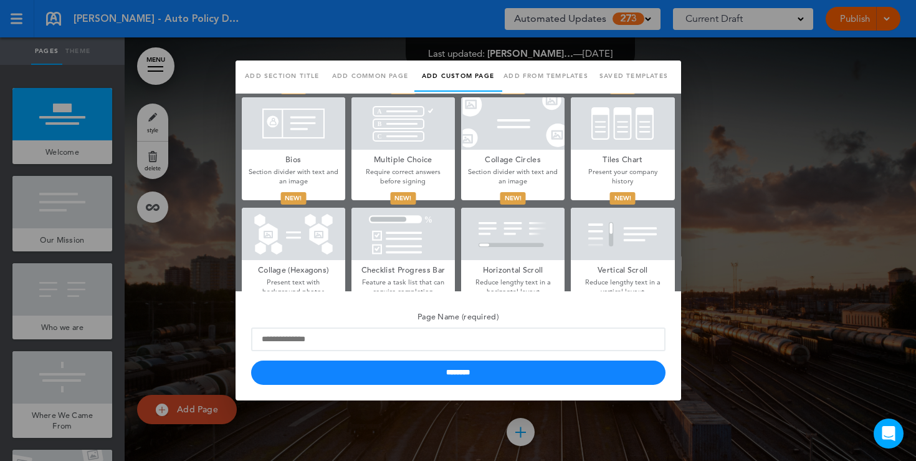
scroll to position [567, 0]
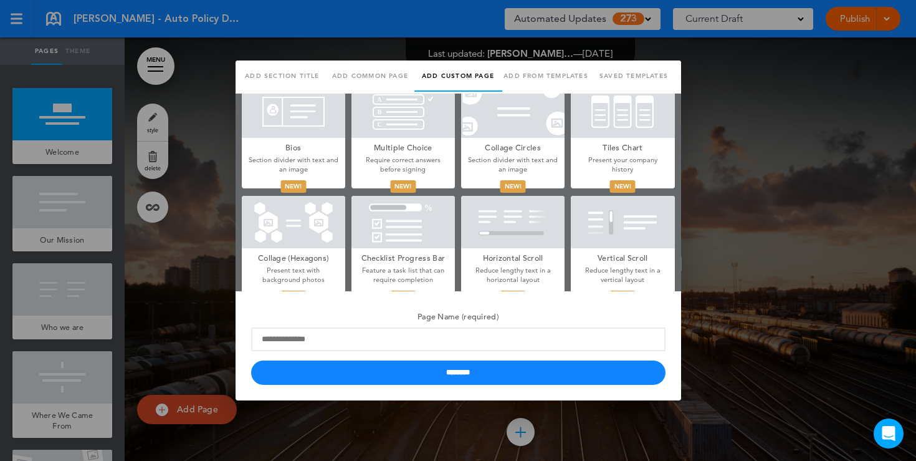
click at [507, 224] on div at bounding box center [512, 222] width 103 height 52
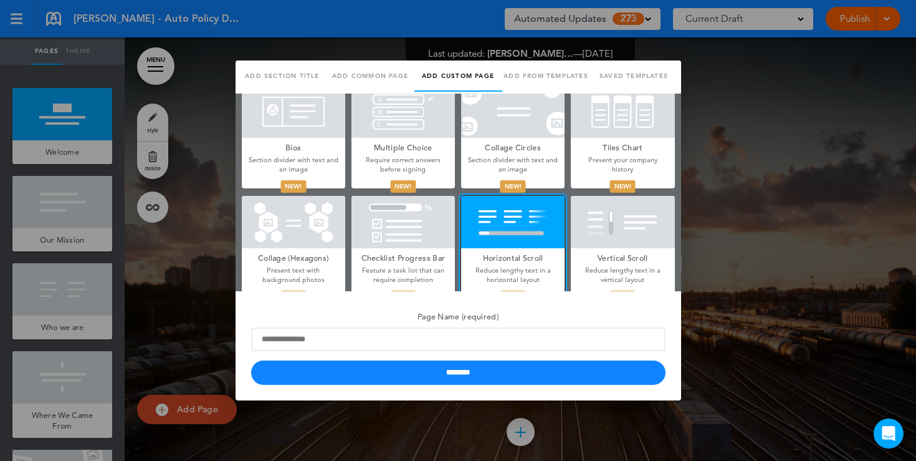
click at [216, 240] on div at bounding box center [458, 230] width 916 height 461
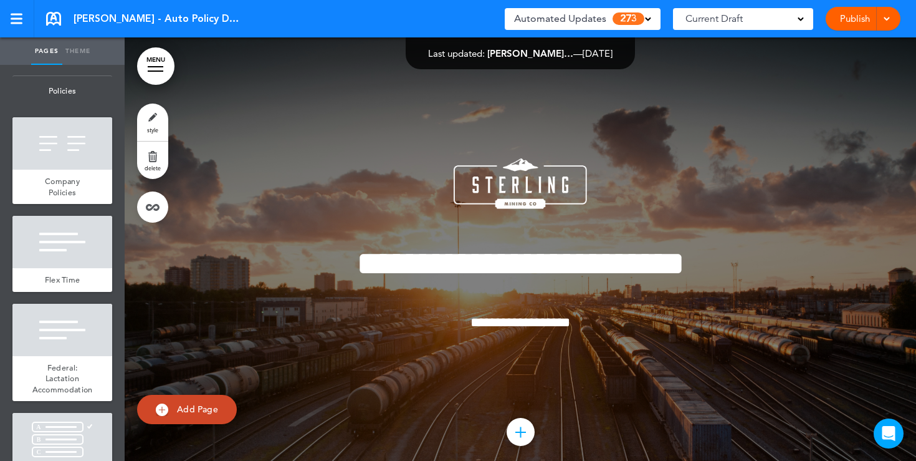
scroll to position [1109, 0]
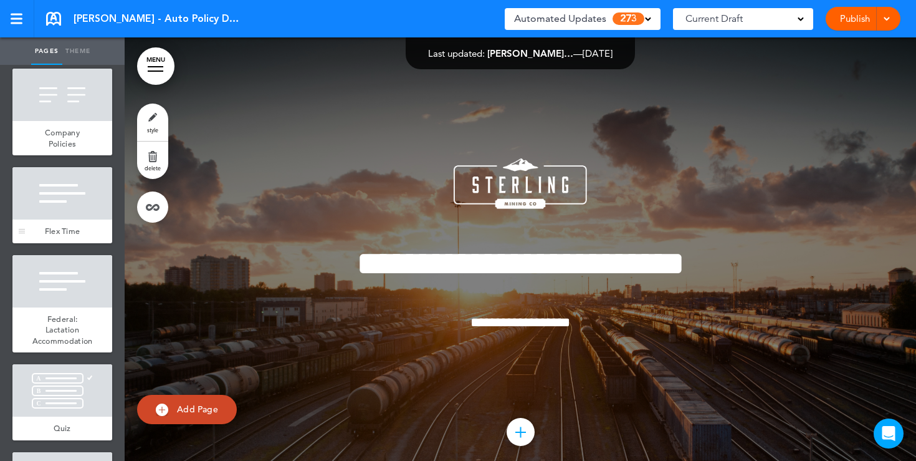
click at [71, 199] on div at bounding box center [62, 193] width 100 height 52
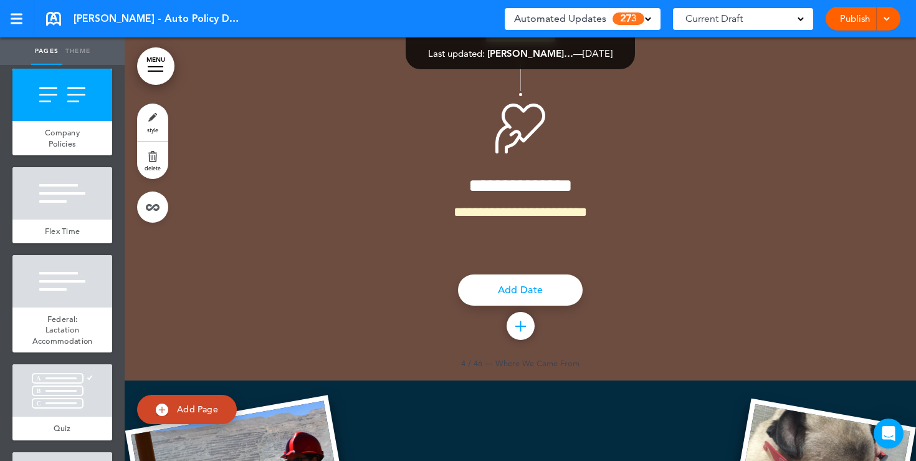
scroll to position [8778, 0]
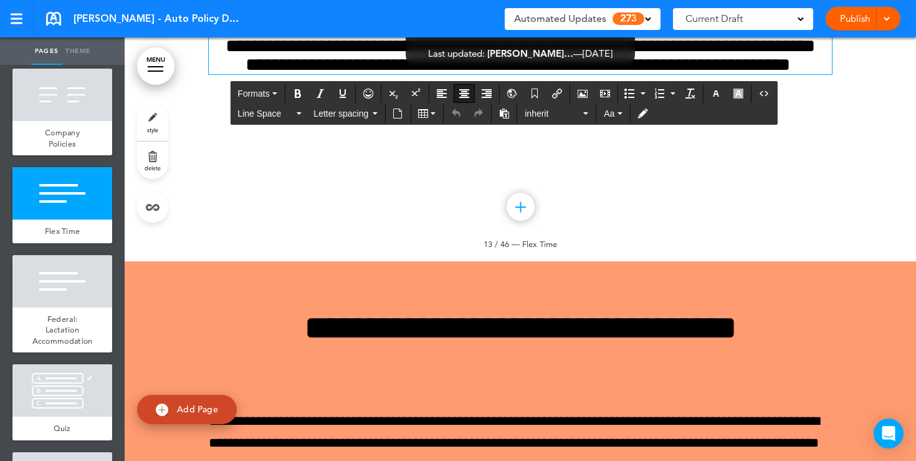
click at [568, 74] on h6 "**********" at bounding box center [520, 55] width 623 height 37
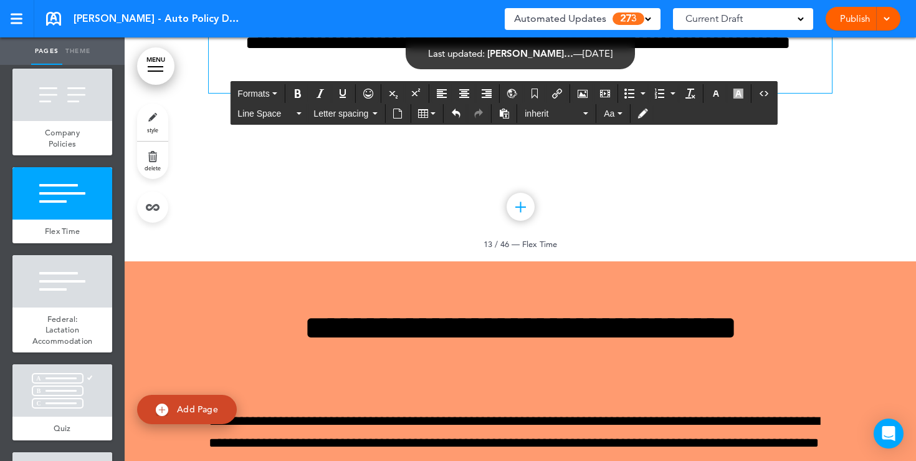
scroll to position [8756, 0]
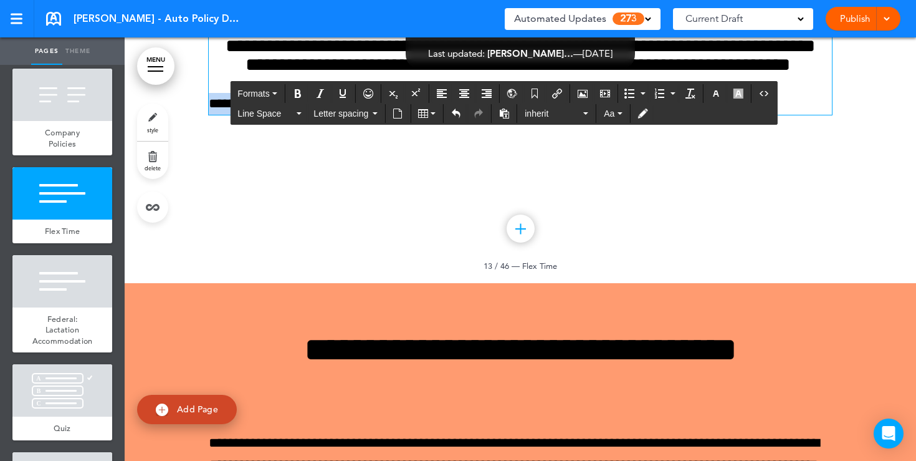
drag, startPoint x: 347, startPoint y: 331, endPoint x: 184, endPoint y: 333, distance: 162.7
click at [184, 283] on div "**********" at bounding box center [521, 58] width 792 height 449
click at [466, 99] on button "Align center" at bounding box center [464, 93] width 20 height 17
click at [719, 97] on icon "button" at bounding box center [716, 94] width 10 height 10
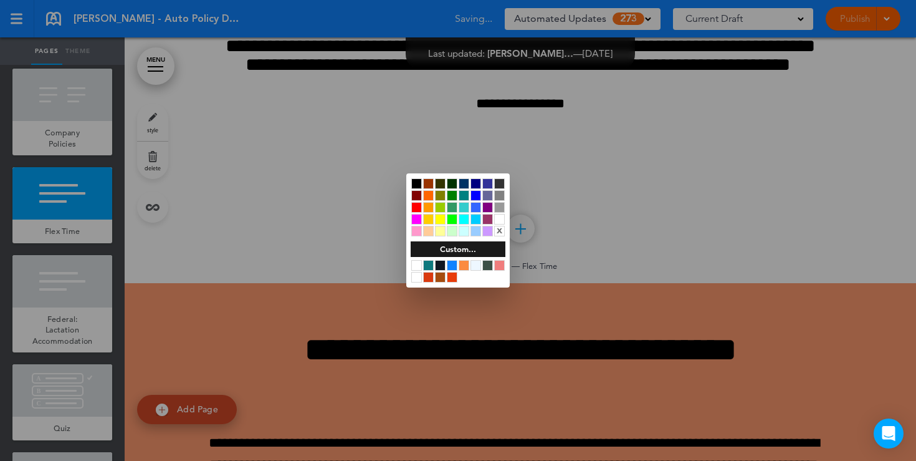
click at [418, 196] on div at bounding box center [416, 195] width 11 height 11
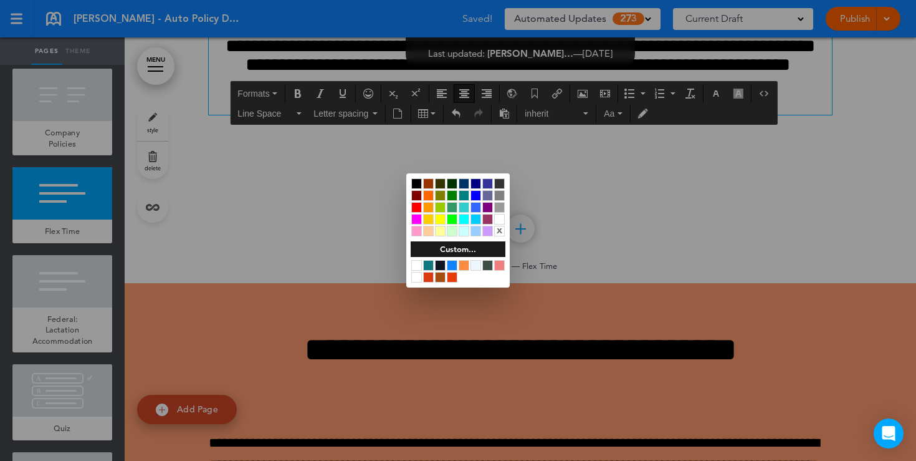
click at [346, 130] on div at bounding box center [458, 230] width 916 height 461
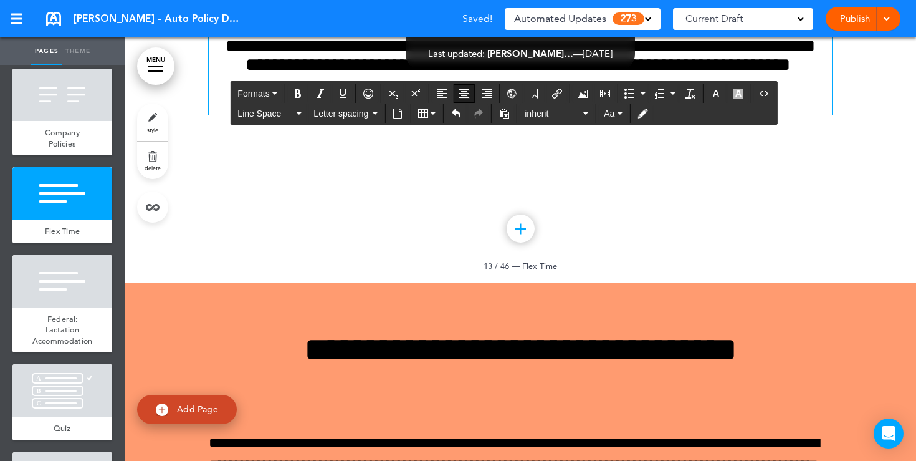
click at [564, 74] on h6 "**********" at bounding box center [520, 55] width 623 height 37
click at [398, 115] on icon "Insert document" at bounding box center [398, 113] width 10 height 10
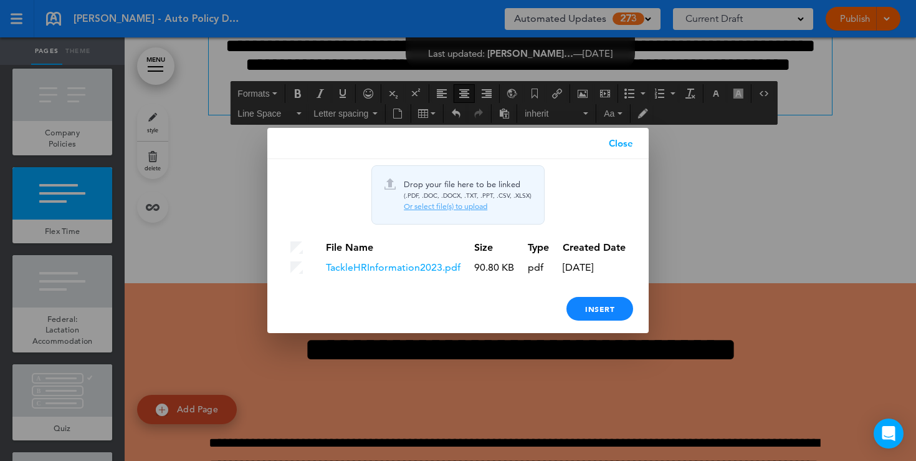
click at [618, 147] on link "Close" at bounding box center [620, 143] width 55 height 31
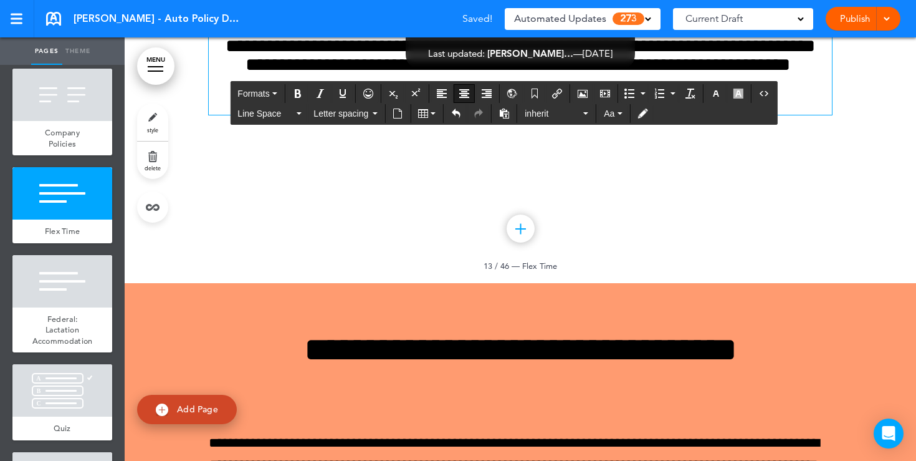
drag, startPoint x: 585, startPoint y: 339, endPoint x: 535, endPoint y: 335, distance: 50.0
click at [535, 115] on p "**********" at bounding box center [520, 104] width 623 height 22
click at [563, 115] on div "**********" at bounding box center [520, 42] width 623 height 143
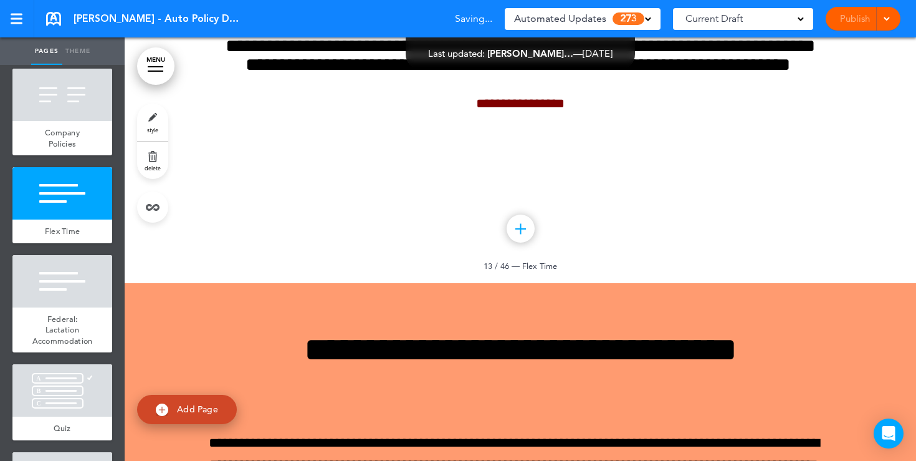
click at [161, 122] on link "style" at bounding box center [152, 121] width 31 height 37
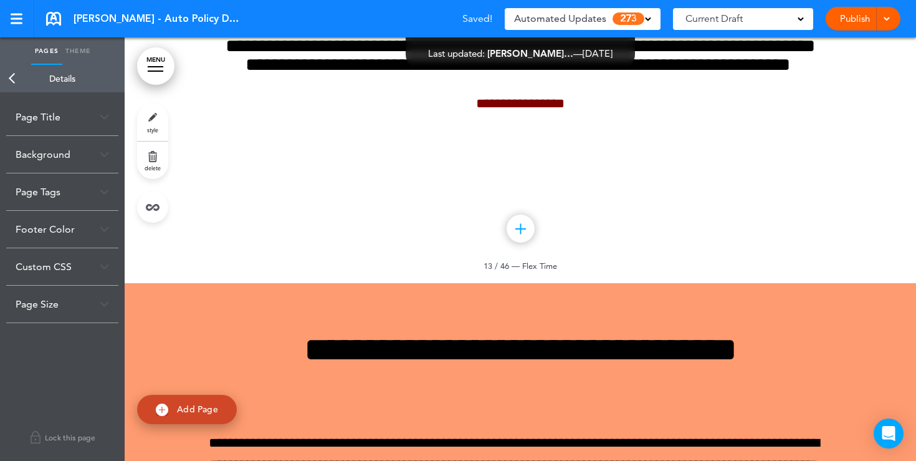
click at [92, 158] on div "Background" at bounding box center [62, 154] width 112 height 37
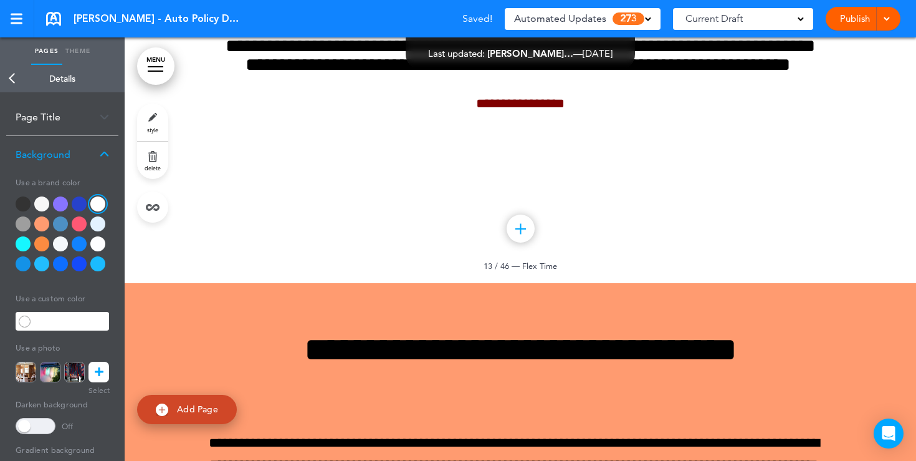
click at [49, 221] on div at bounding box center [62, 236] width 93 height 80
click at [40, 226] on div at bounding box center [41, 223] width 15 height 15
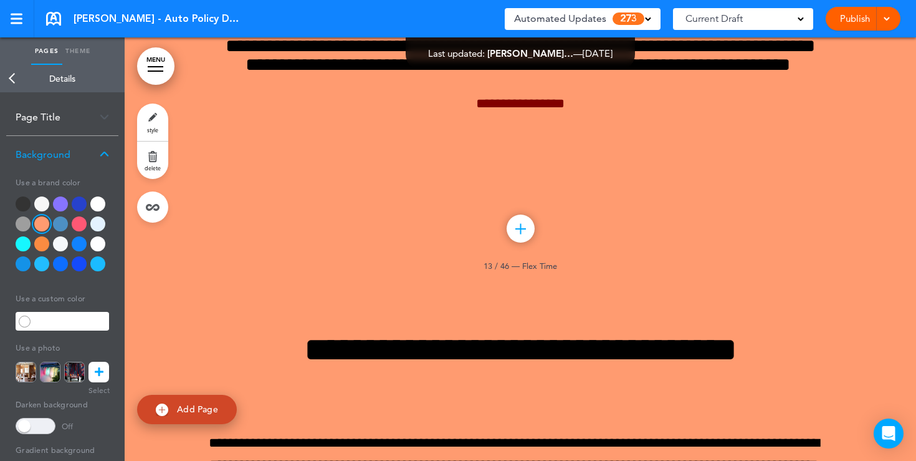
click at [21, 224] on div at bounding box center [23, 223] width 15 height 15
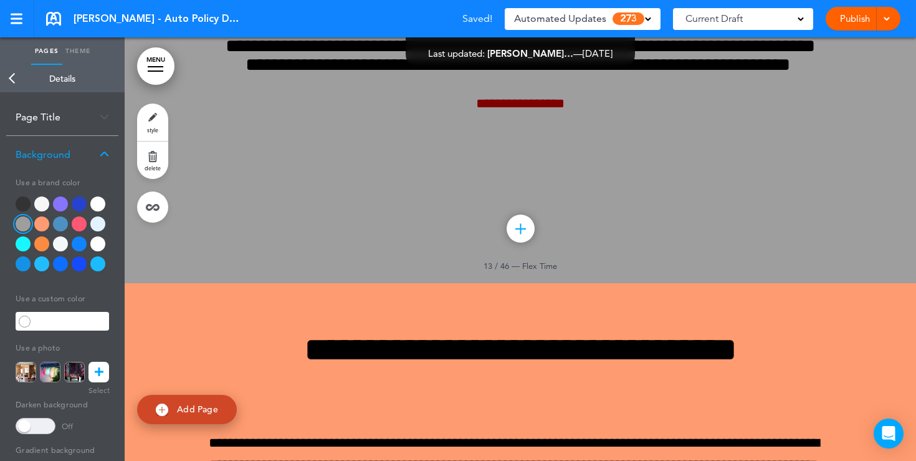
click at [82, 244] on div at bounding box center [79, 243] width 15 height 15
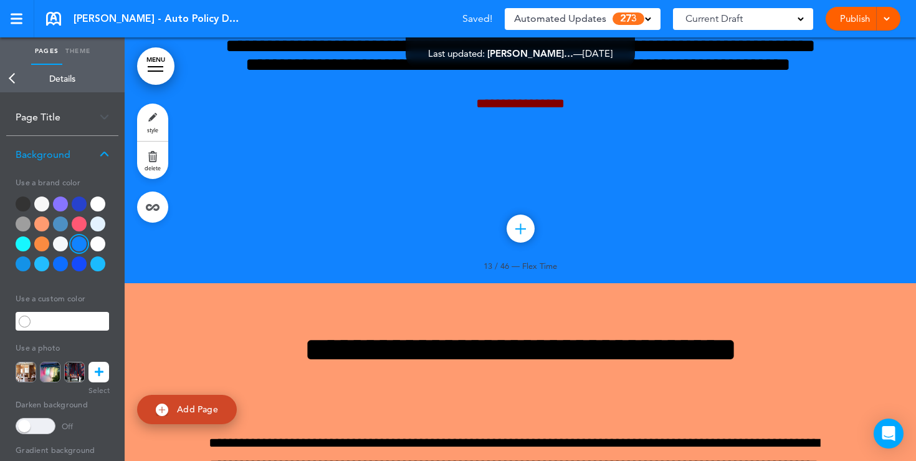
click at [98, 266] on div at bounding box center [97, 263] width 15 height 15
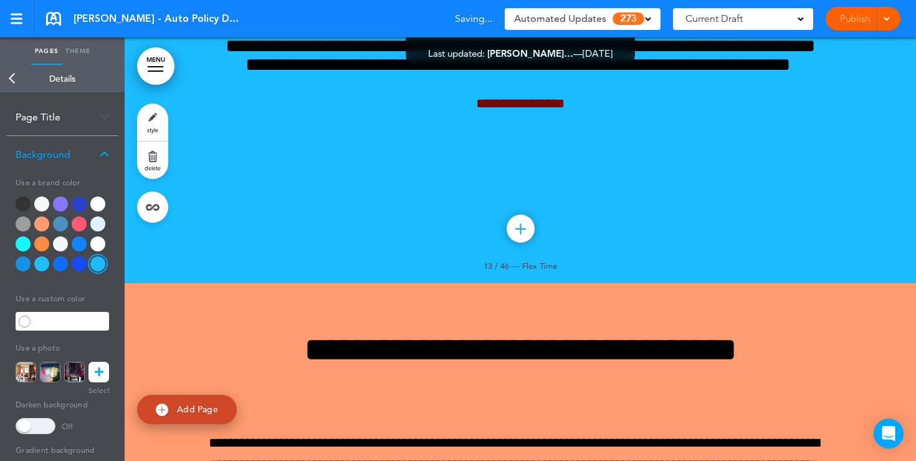
click at [84, 265] on div at bounding box center [79, 263] width 15 height 15
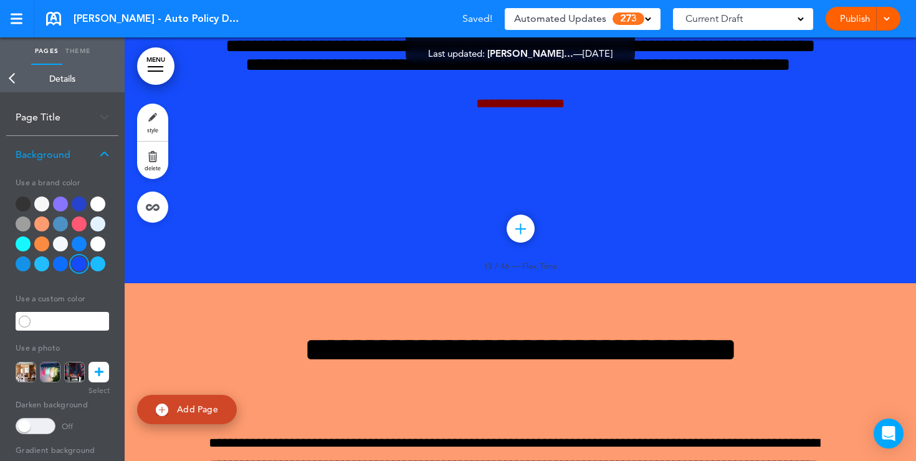
click at [39, 264] on div at bounding box center [41, 263] width 15 height 15
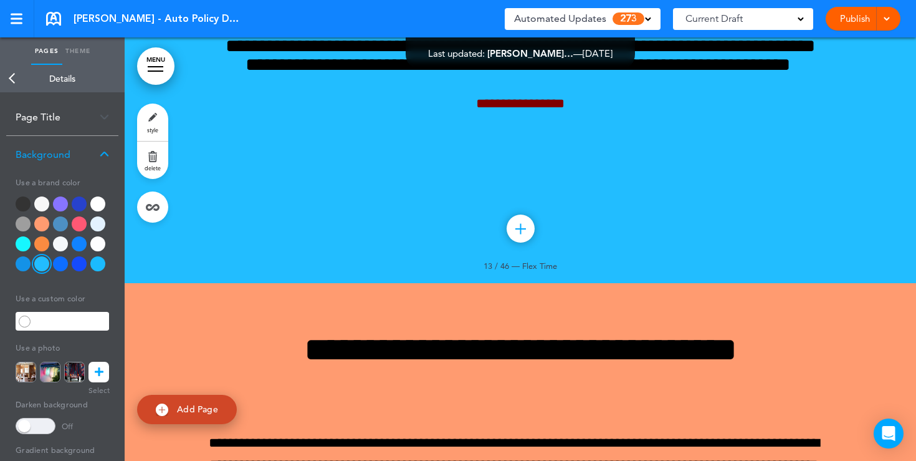
click at [98, 376] on icon at bounding box center [99, 371] width 9 height 21
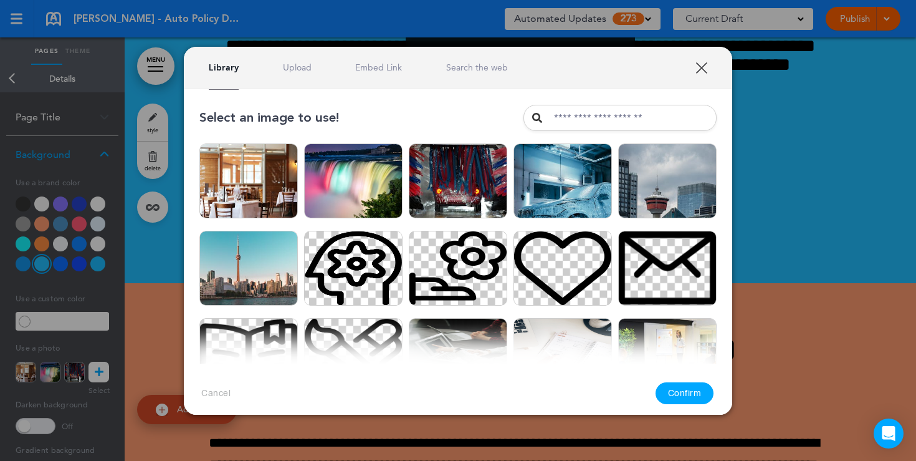
click at [290, 70] on link "Upload" at bounding box center [297, 68] width 29 height 12
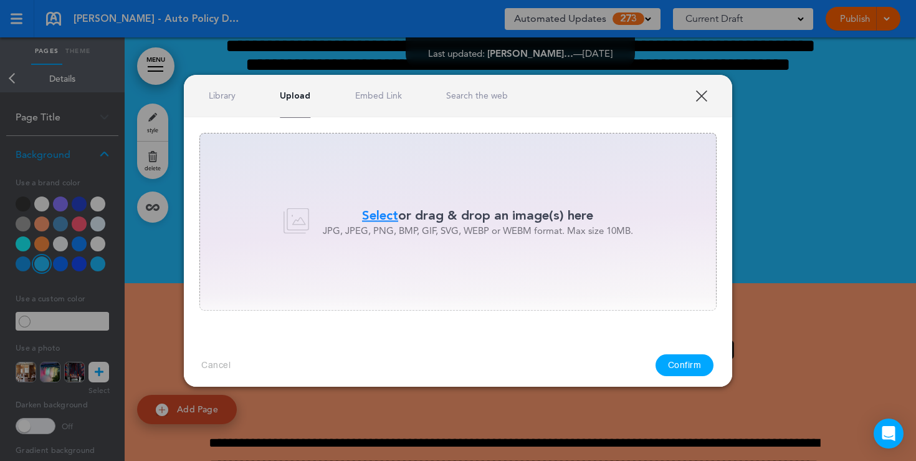
click at [215, 98] on link "Library" at bounding box center [222, 96] width 27 height 12
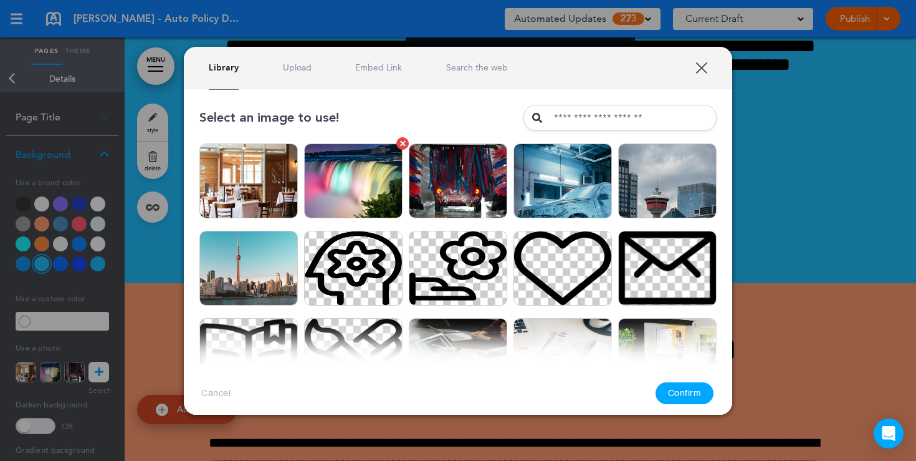
click at [371, 196] on img at bounding box center [353, 180] width 98 height 75
click at [696, 396] on button "Confirm" at bounding box center [685, 393] width 59 height 22
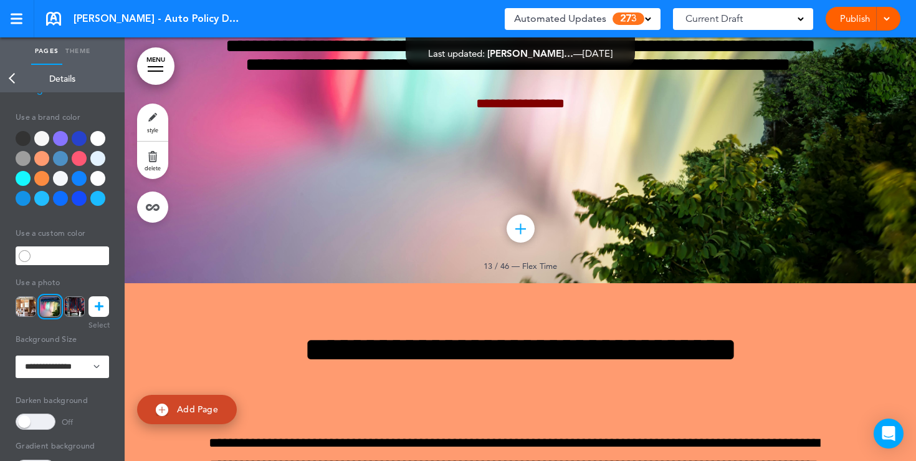
scroll to position [78, 0]
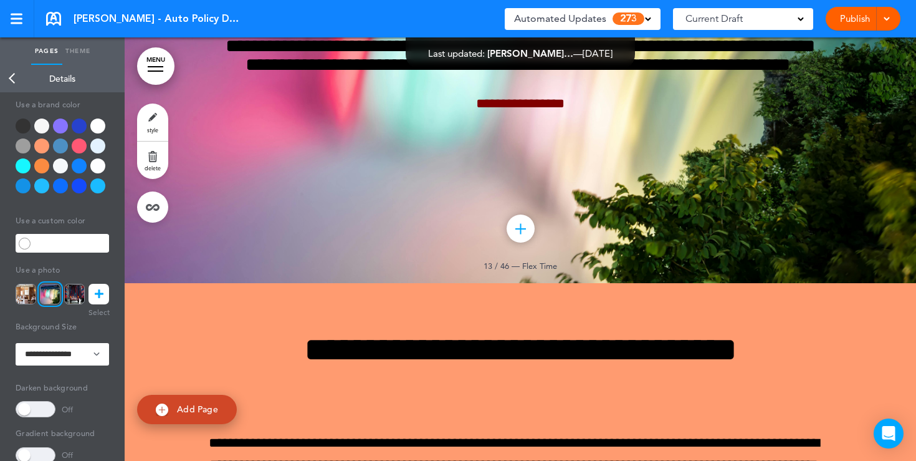
click at [39, 414] on span at bounding box center [36, 409] width 40 height 16
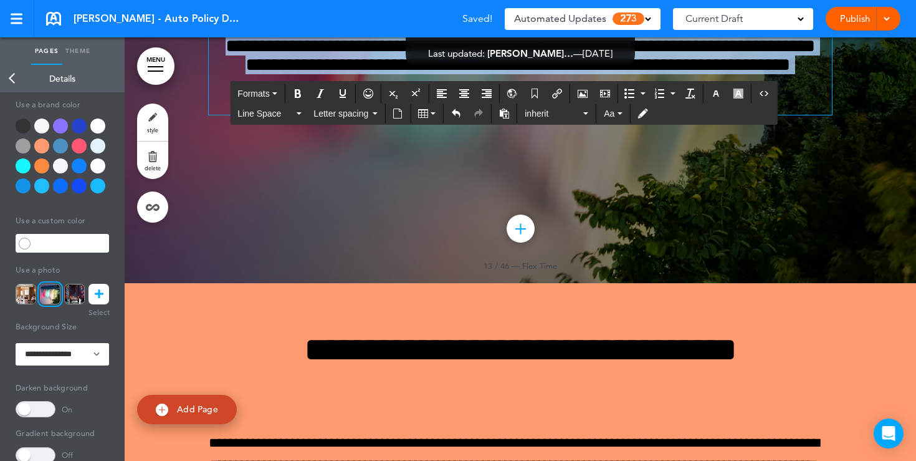
drag, startPoint x: 603, startPoint y: 342, endPoint x: 443, endPoint y: 203, distance: 211.7
click at [443, 115] on div "**********" at bounding box center [520, 42] width 623 height 143
click at [716, 100] on button "button" at bounding box center [716, 93] width 20 height 17
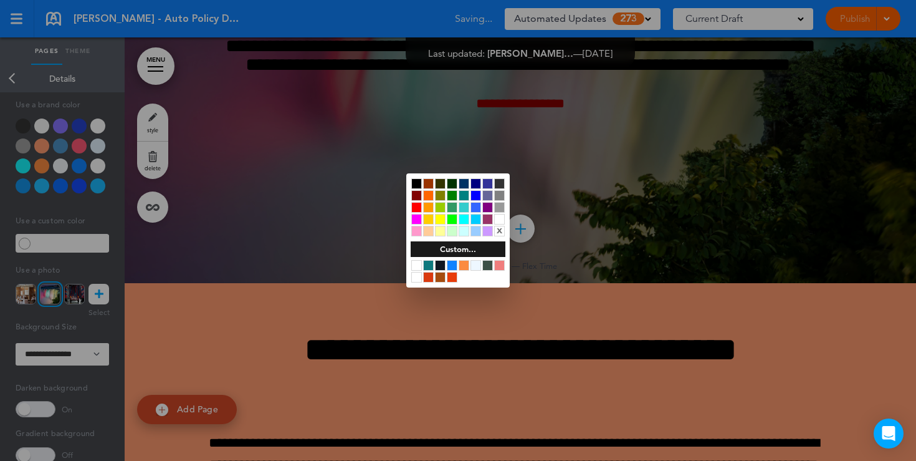
click at [501, 217] on div at bounding box center [499, 219] width 11 height 11
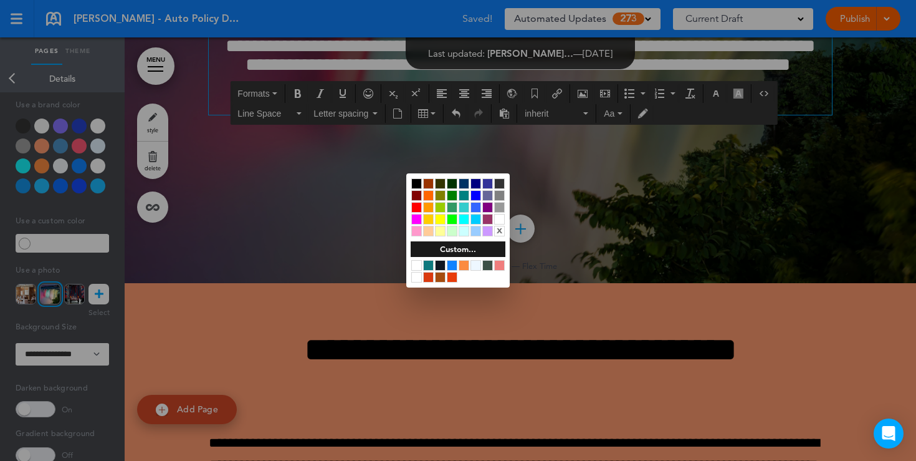
click at [696, 169] on div at bounding box center [458, 230] width 916 height 461
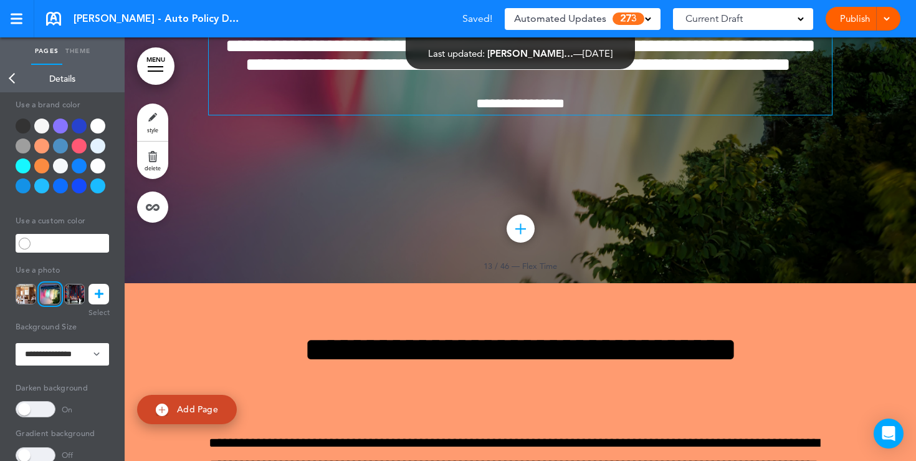
scroll to position [8768, 0]
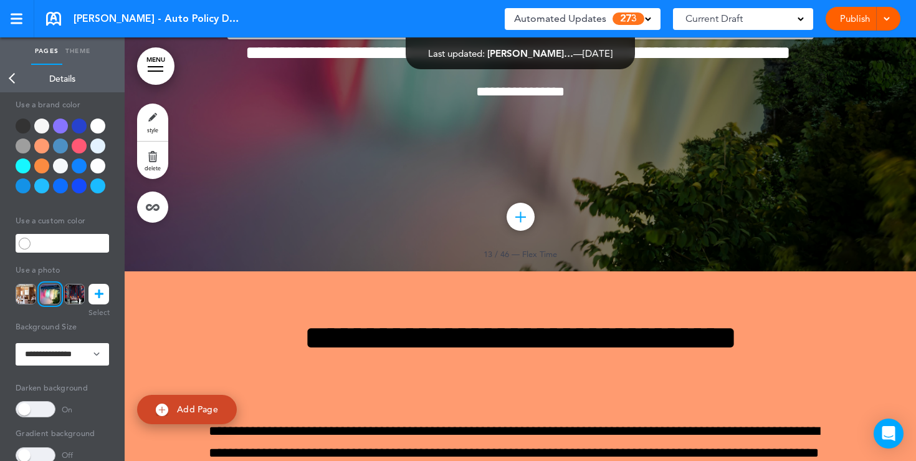
click at [846, 20] on link "Publish" at bounding box center [854, 19] width 39 height 24
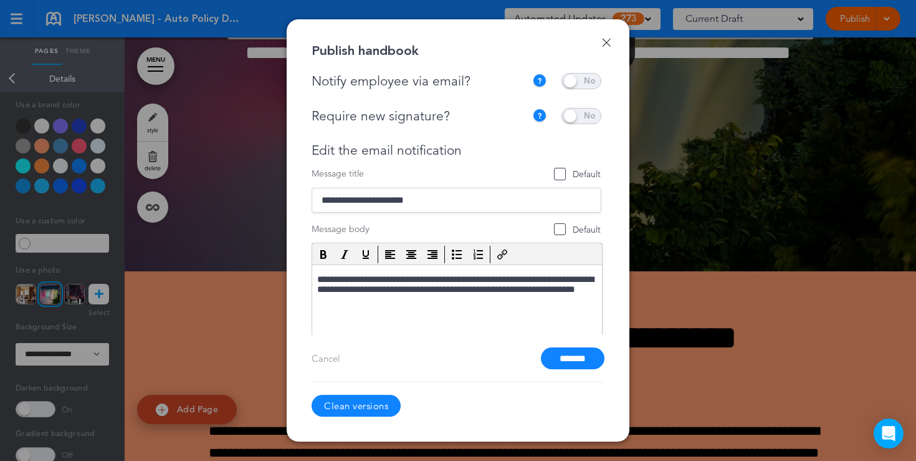
click at [582, 83] on span at bounding box center [582, 81] width 40 height 16
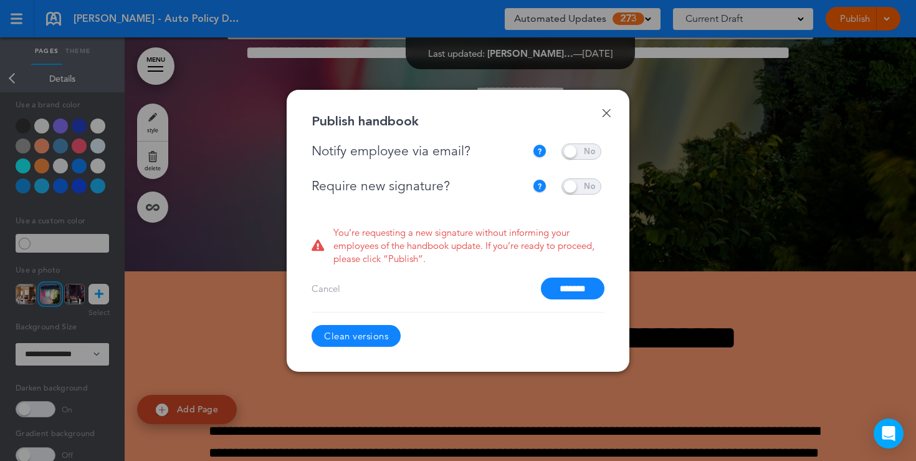
click at [573, 151] on span at bounding box center [582, 151] width 40 height 16
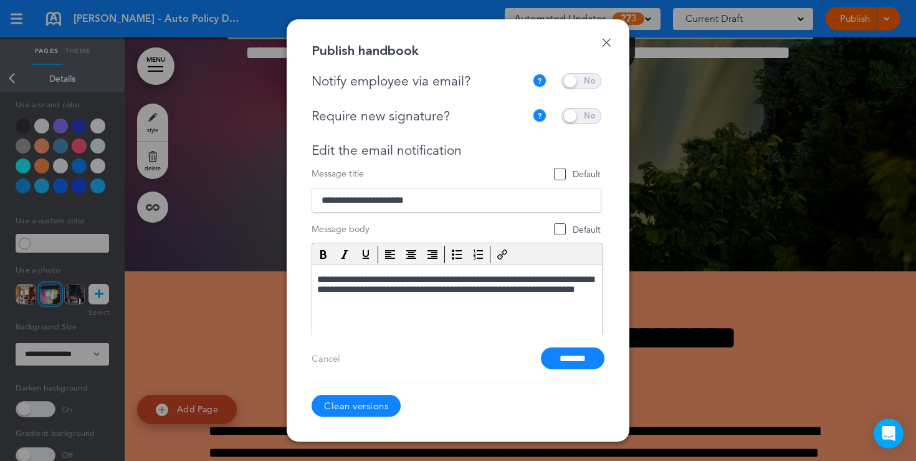
drag, startPoint x: 459, startPoint y: 140, endPoint x: 315, endPoint y: 146, distance: 144.1
click at [314, 141] on div "**********" at bounding box center [457, 243] width 290 height 270
drag, startPoint x: 315, startPoint y: 146, endPoint x: 474, endPoint y: 148, distance: 159.6
click at [474, 148] on div "Edit the email notification" at bounding box center [457, 151] width 290 height 16
click at [487, 146] on div "Edit the email notification" at bounding box center [457, 151] width 290 height 16
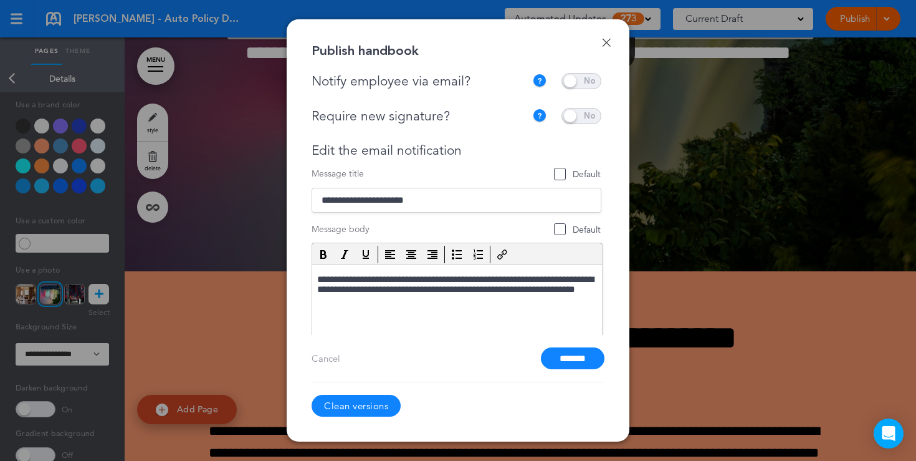
click at [577, 360] on input "*******" at bounding box center [573, 358] width 64 height 22
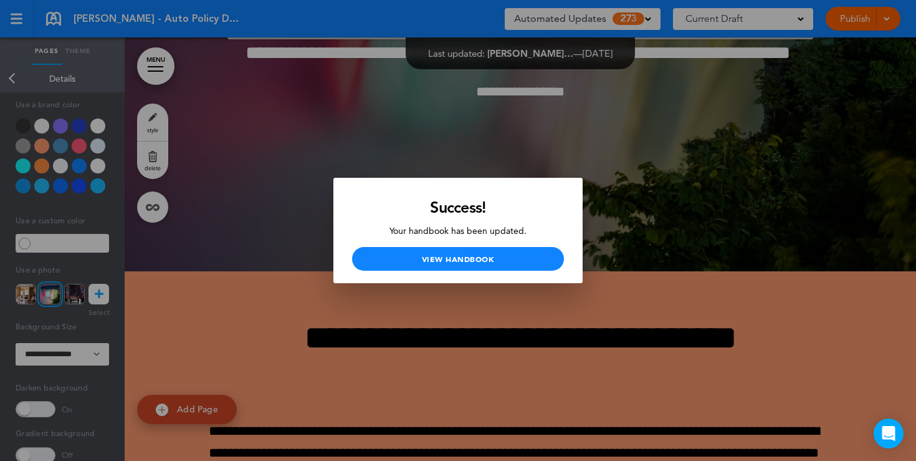
click at [310, 42] on div at bounding box center [458, 230] width 916 height 461
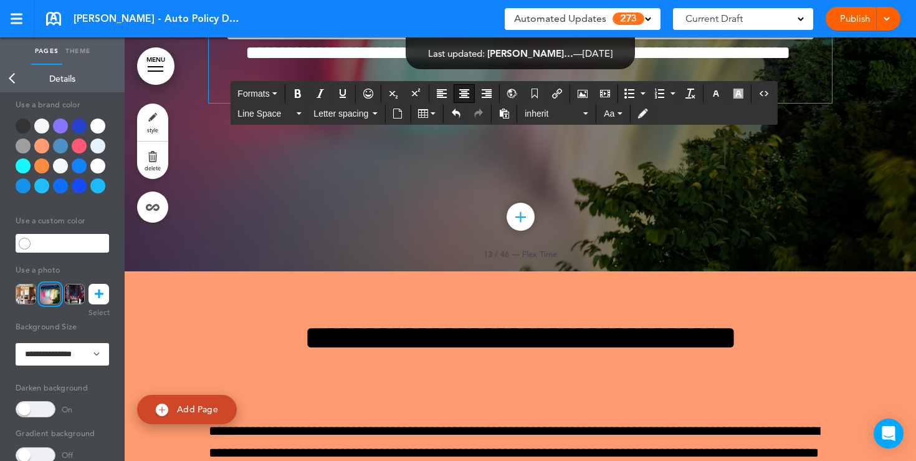
drag, startPoint x: 614, startPoint y: 325, endPoint x: 378, endPoint y: 309, distance: 236.7
click at [378, 103] on div "**********" at bounding box center [520, 30] width 623 height 143
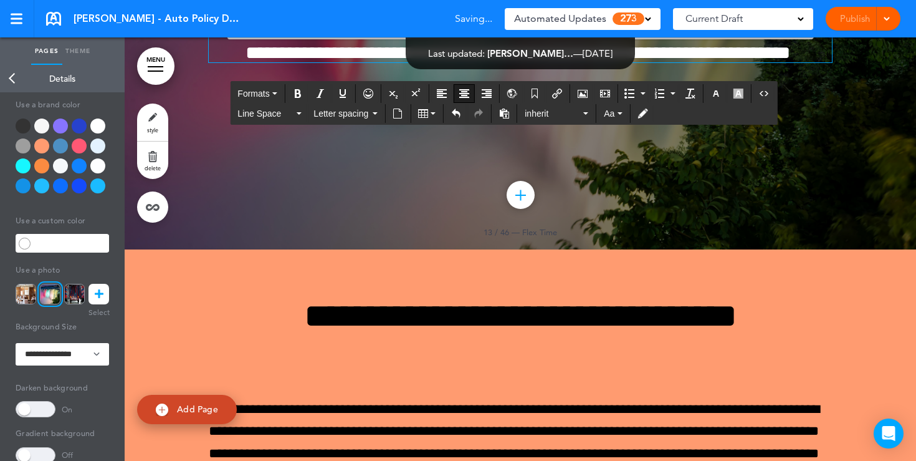
drag, startPoint x: 552, startPoint y: 297, endPoint x: 520, endPoint y: 279, distance: 36.8
click at [520, 137] on div "**********" at bounding box center [520, 25] width 623 height 224
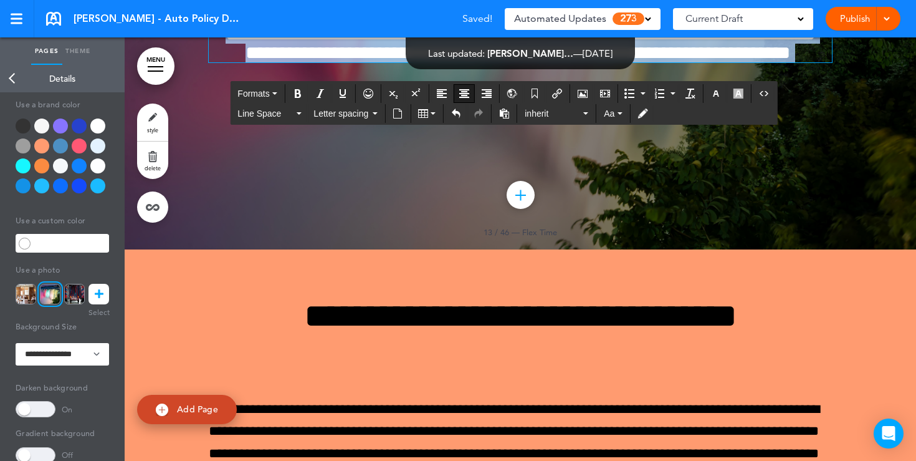
drag, startPoint x: 569, startPoint y: 289, endPoint x: 416, endPoint y: 196, distance: 179.6
click at [416, 62] on div "**********" at bounding box center [520, 10] width 623 height 103
click at [721, 97] on icon "button" at bounding box center [716, 94] width 10 height 10
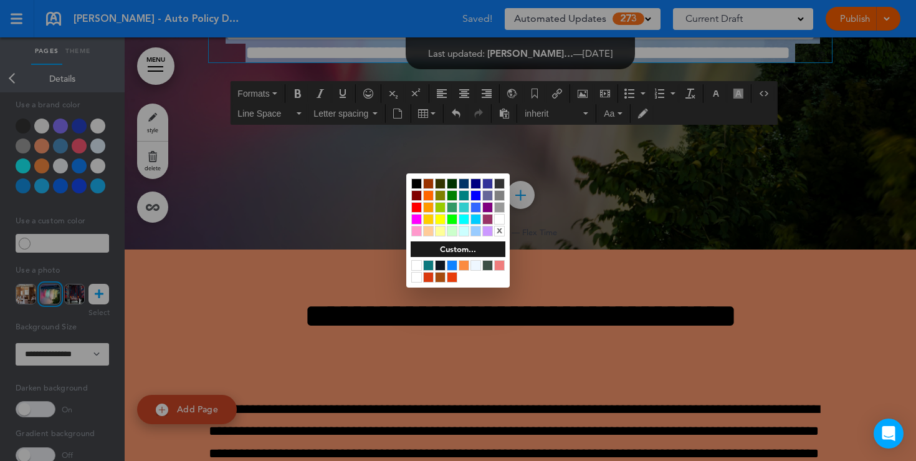
click at [420, 185] on div at bounding box center [416, 183] width 11 height 11
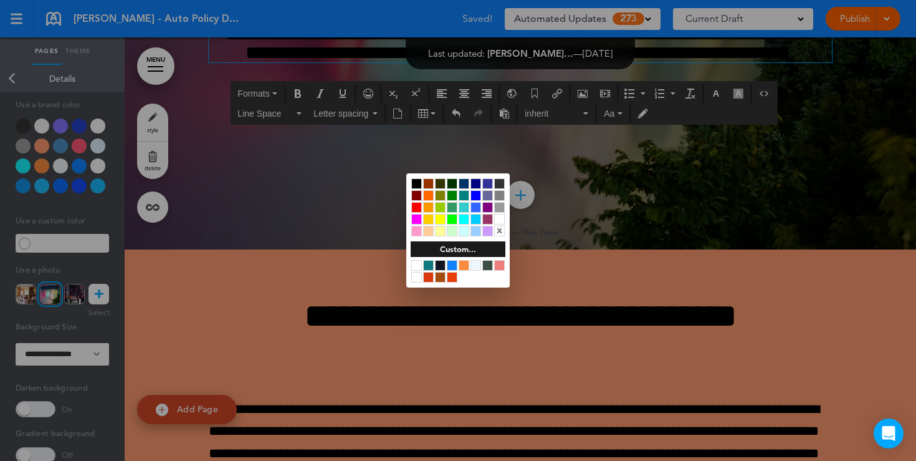
click at [380, 374] on div at bounding box center [458, 230] width 916 height 461
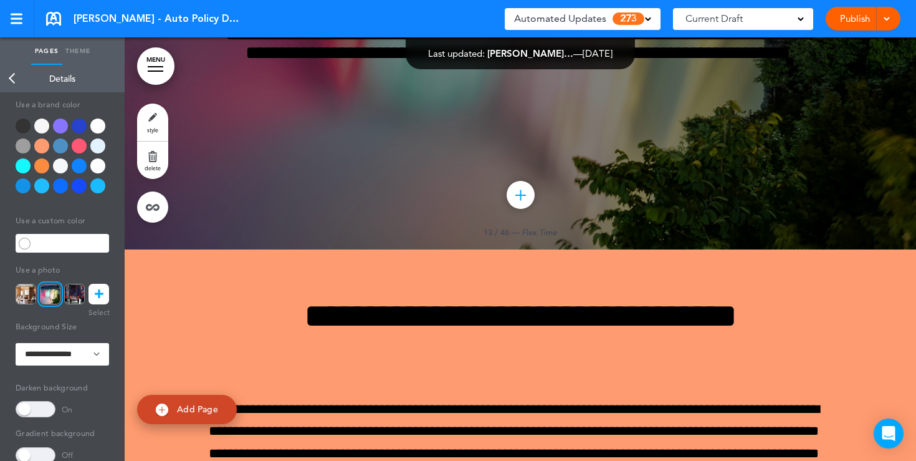
click at [92, 117] on label "Use a brand color" at bounding box center [62, 153] width 93 height 116
click at [95, 125] on div at bounding box center [97, 125] width 15 height 15
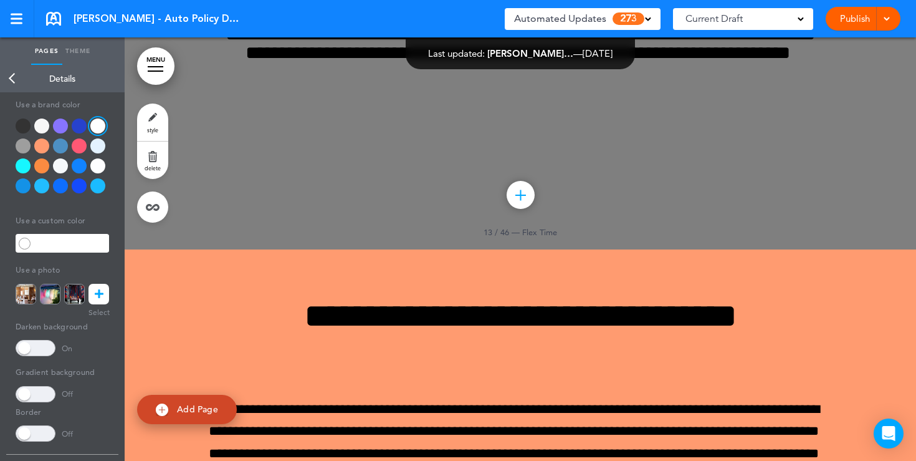
click at [45, 343] on span at bounding box center [36, 348] width 40 height 16
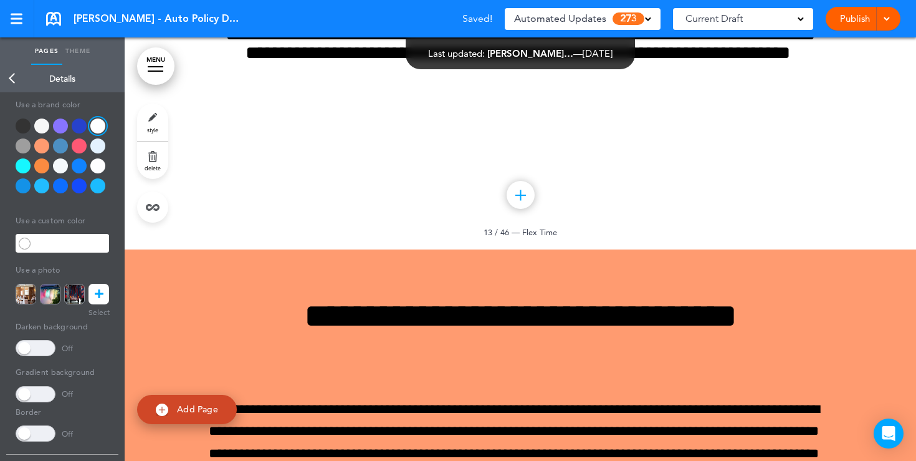
click at [6, 73] on link "Back" at bounding box center [12, 78] width 25 height 27
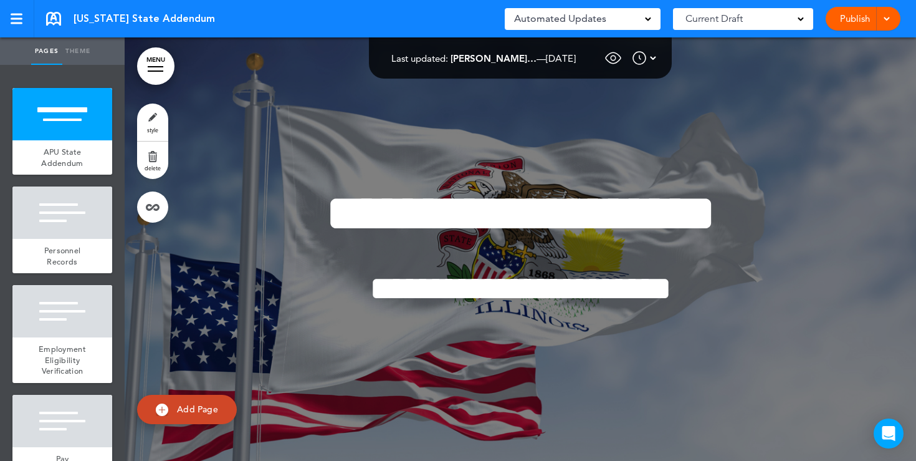
click at [648, 16] on span at bounding box center [648, 18] width 6 height 6
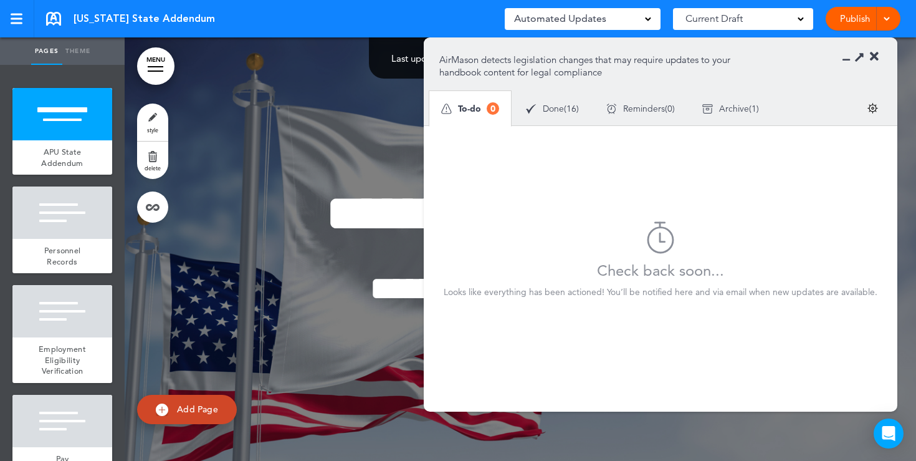
click at [563, 112] on span "Done" at bounding box center [553, 108] width 21 height 9
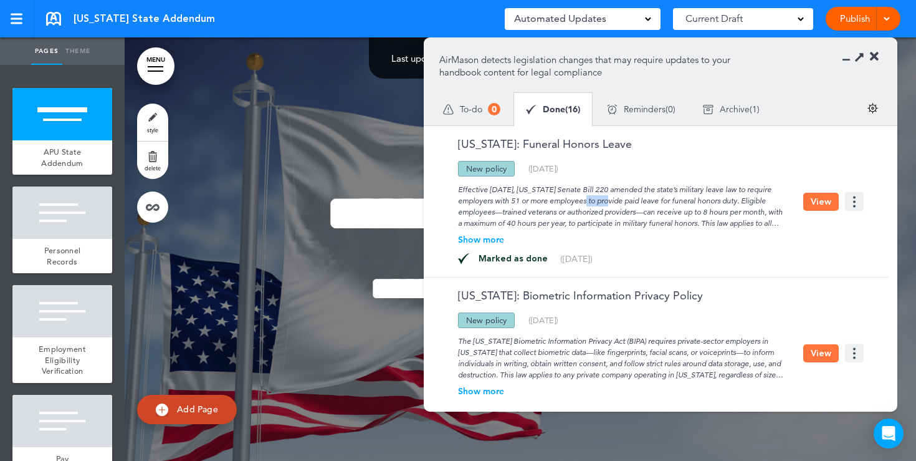
drag, startPoint x: 508, startPoint y: 202, endPoint x: 534, endPoint y: 202, distance: 25.6
click at [534, 202] on div "Effective [DATE], [US_STATE] Senate Bill 220 amended the state’s military leave…" at bounding box center [621, 202] width 364 height 52
click at [610, 174] on div "Updated policy New policy Deleted policy ([DATE])" at bounding box center [621, 169] width 364 height 16
click at [750, 108] on span "Archive" at bounding box center [735, 109] width 30 height 9
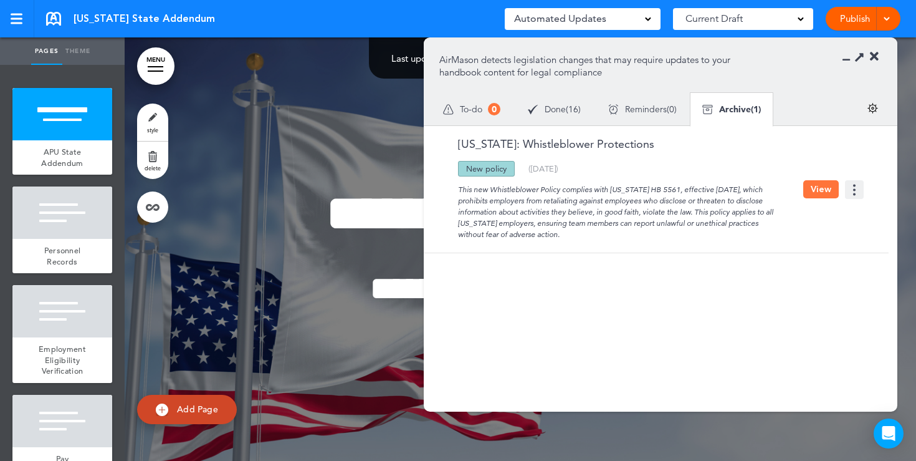
click at [555, 108] on span "Done" at bounding box center [555, 109] width 21 height 9
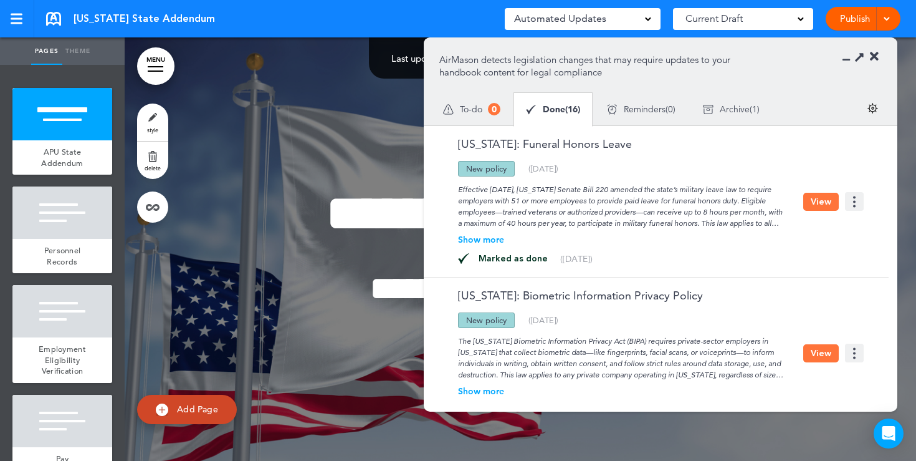
click at [483, 115] on div "To-do 0" at bounding box center [471, 109] width 85 height 35
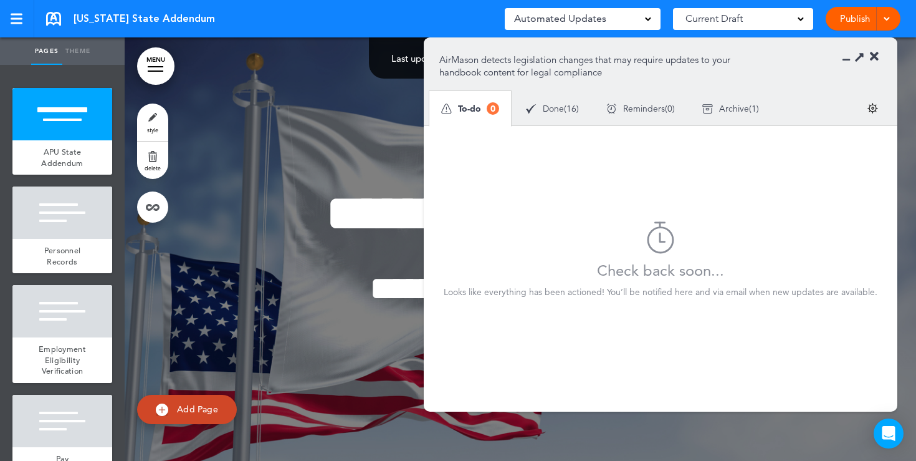
click at [875, 56] on icon at bounding box center [874, 56] width 9 height 12
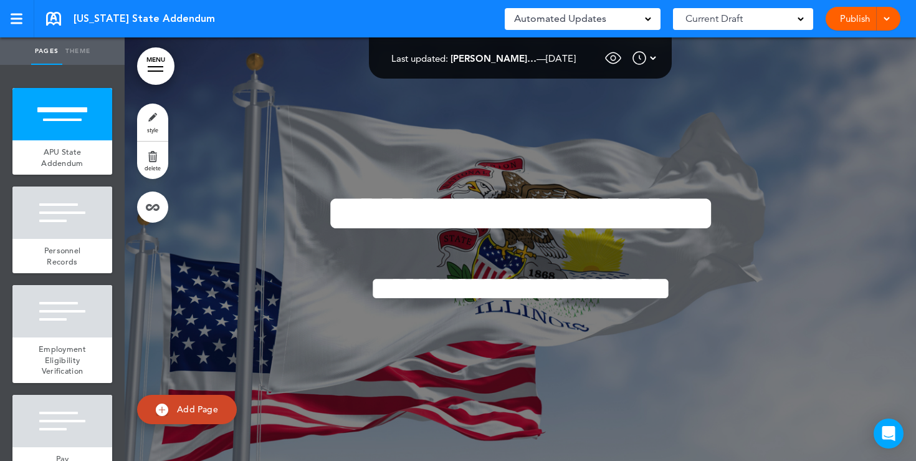
click at [648, 18] on span at bounding box center [648, 18] width 6 height 6
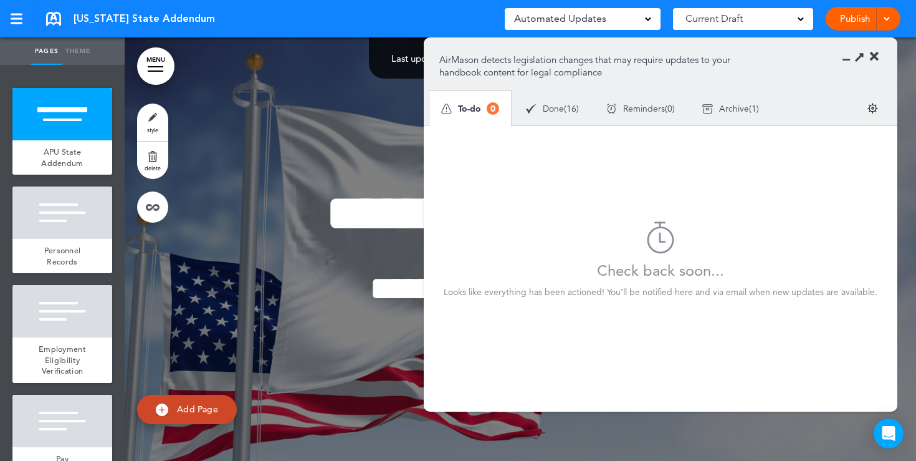
click at [568, 115] on div "Done ( 16 )" at bounding box center [552, 108] width 80 height 33
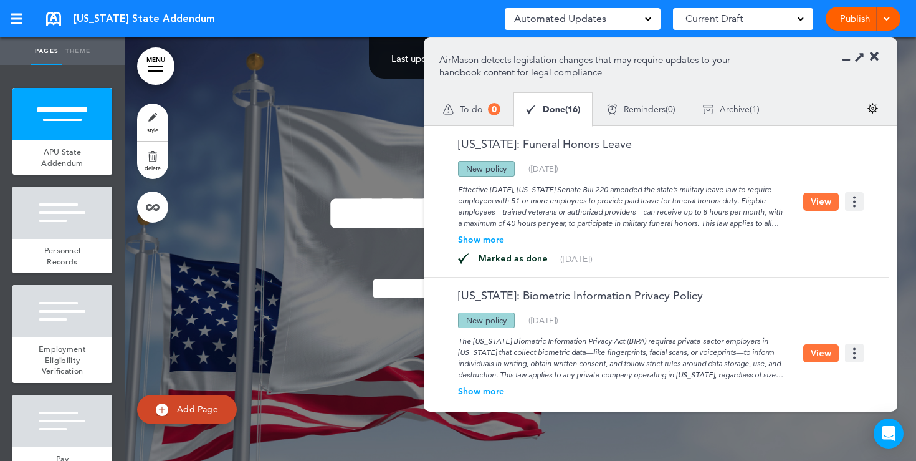
click at [878, 59] on icon at bounding box center [874, 56] width 9 height 12
